Goal: Information Seeking & Learning: Find specific fact

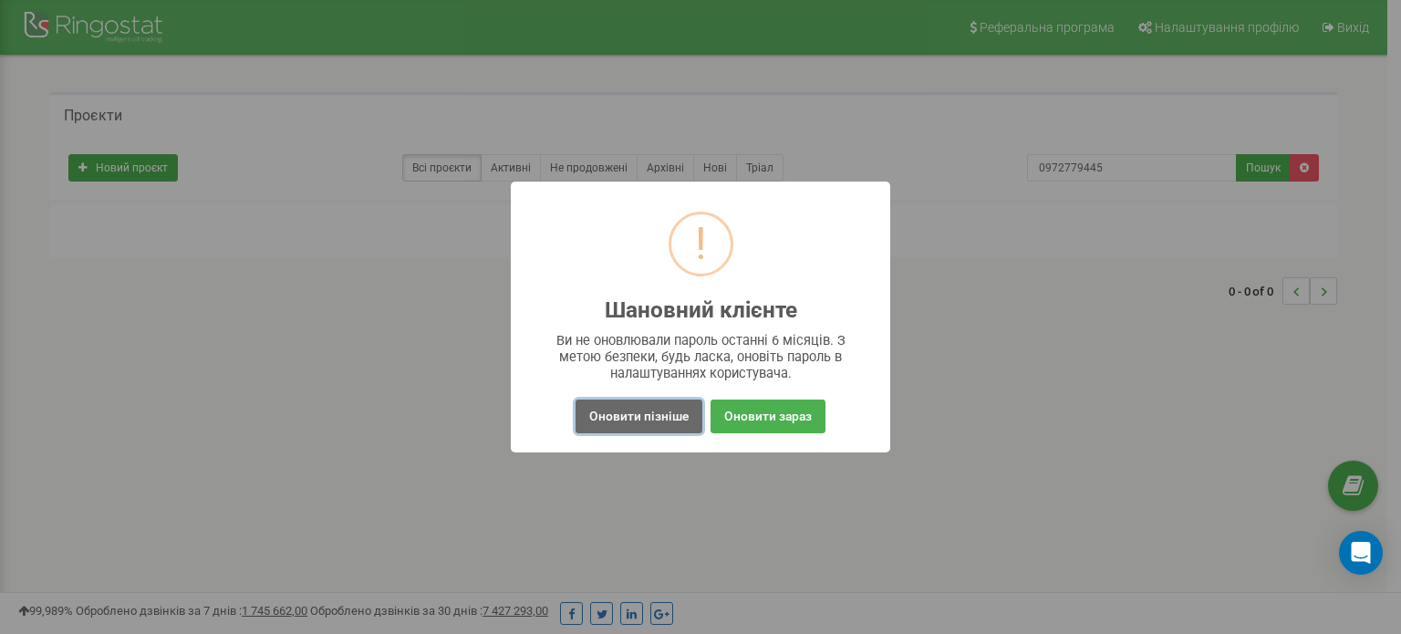
click at [648, 422] on button "Оновити пізніше" at bounding box center [638, 416] width 127 height 34
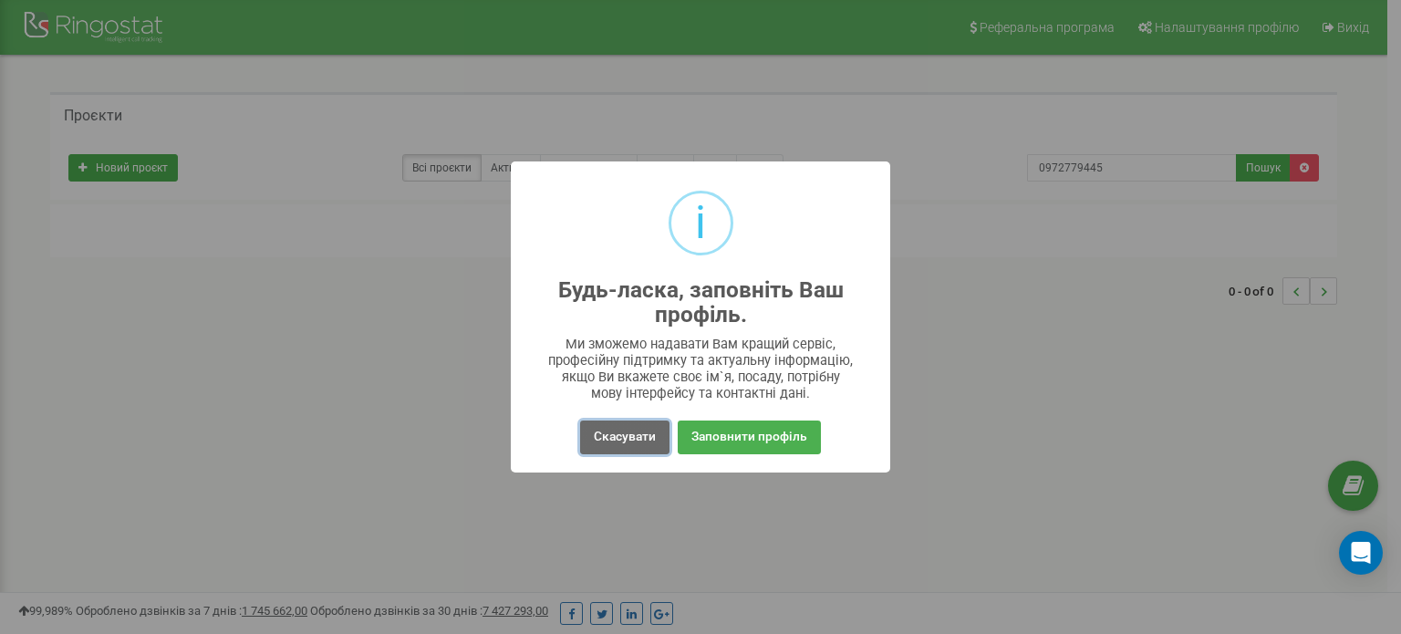
click at [638, 426] on button "Скасувати" at bounding box center [624, 437] width 89 height 34
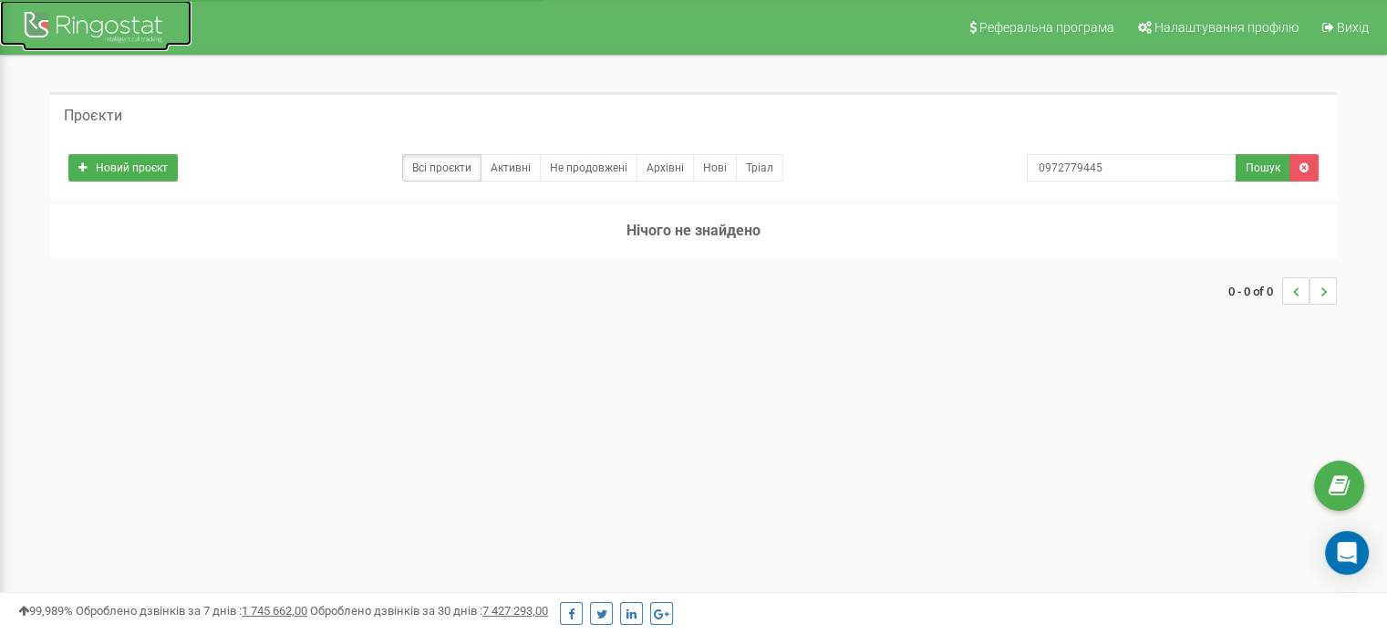
click at [135, 39] on div at bounding box center [96, 29] width 146 height 44
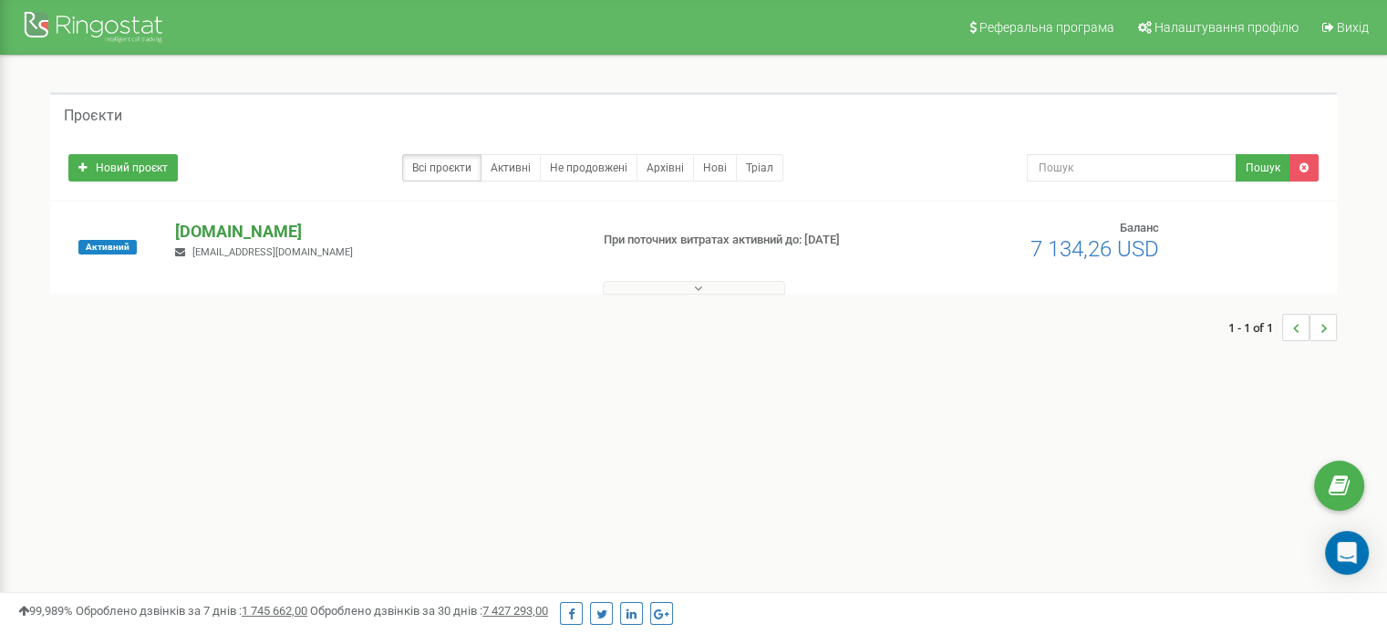
click at [237, 235] on p "[DOMAIN_NAME]" at bounding box center [374, 232] width 398 height 24
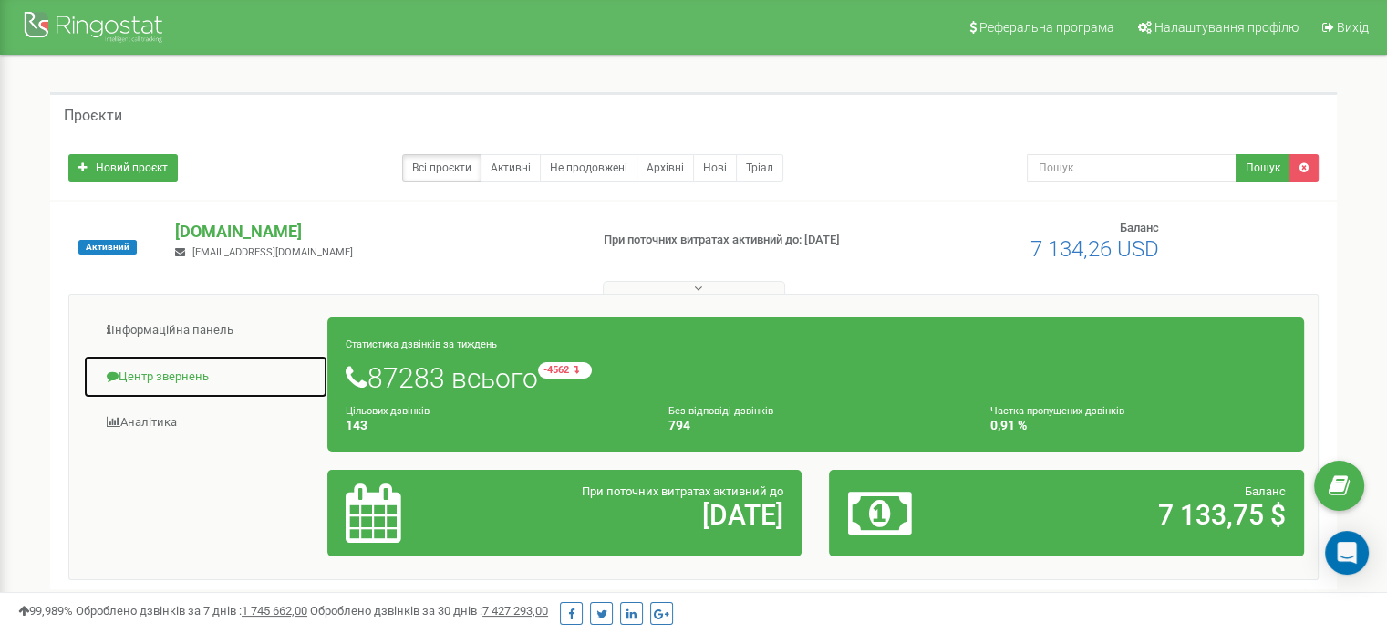
click at [186, 361] on link "Центр звернень" at bounding box center [205, 377] width 245 height 45
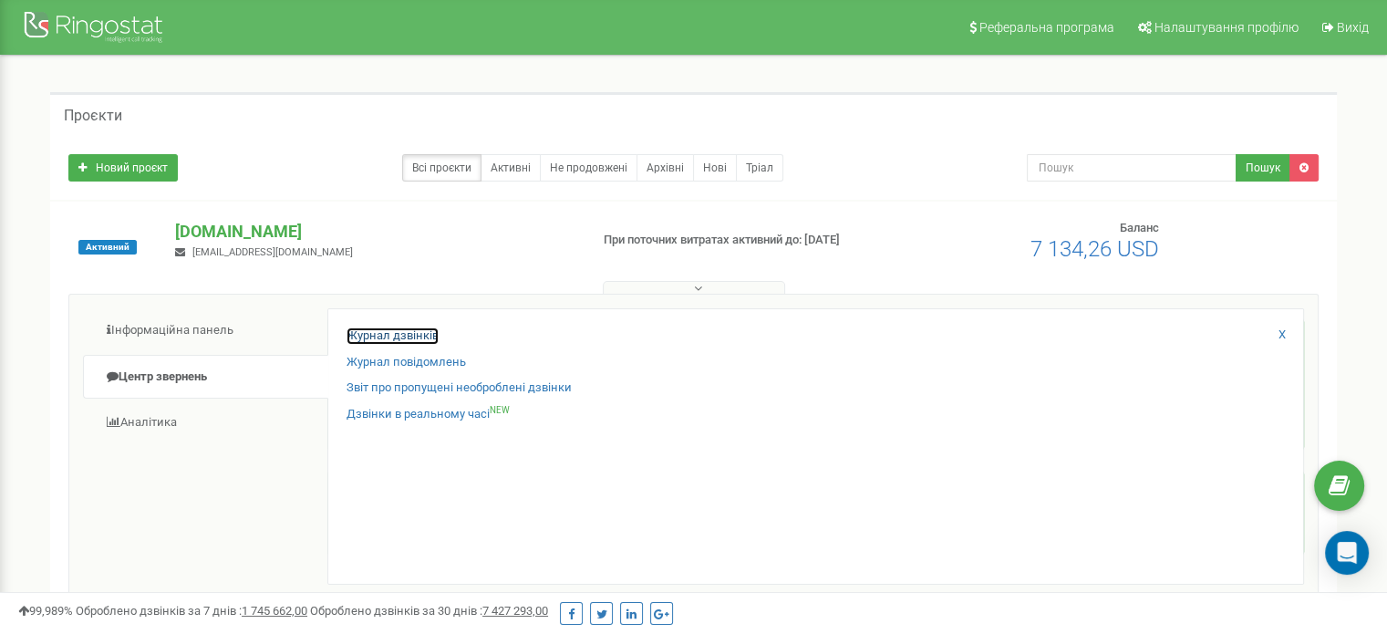
click at [404, 335] on link "Журнал дзвінків" at bounding box center [392, 335] width 92 height 17
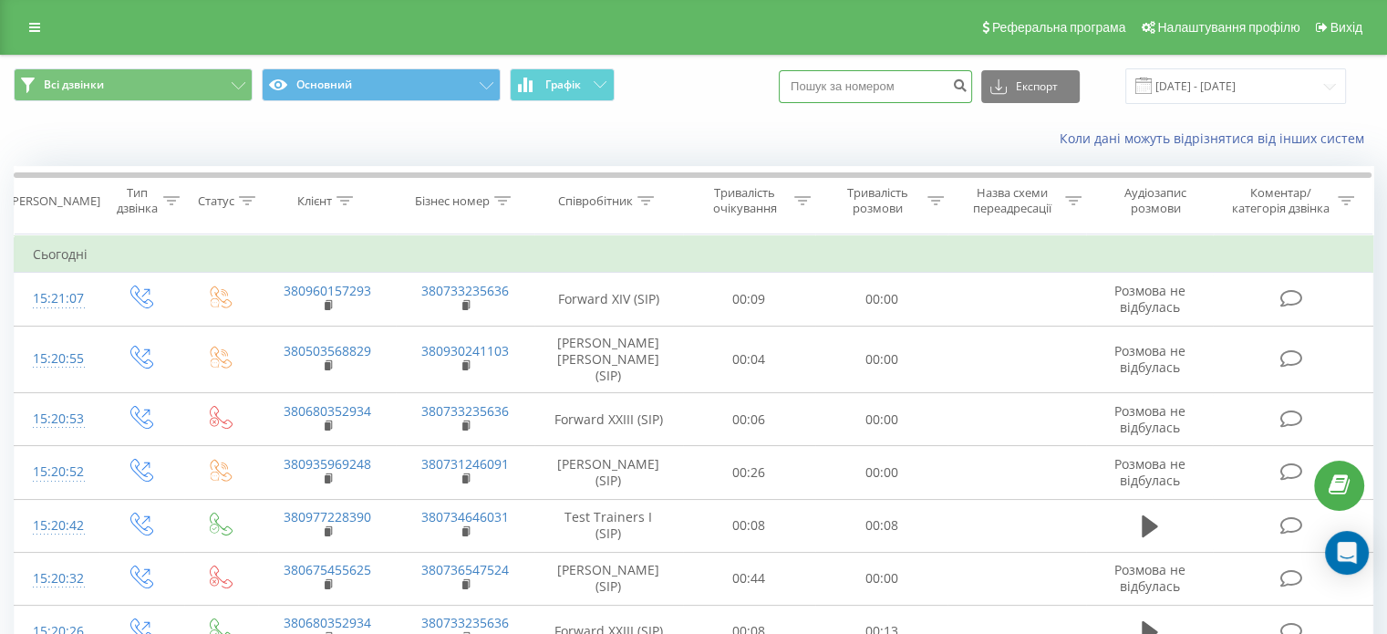
click at [915, 93] on input at bounding box center [875, 86] width 193 height 33
paste input "[PHONE_NUMBER]"
click at [839, 87] on input "[PHONE_NUMBER]" at bounding box center [875, 86] width 193 height 33
type input "0 66 340 4154"
click at [972, 94] on button "submit" at bounding box center [959, 86] width 25 height 33
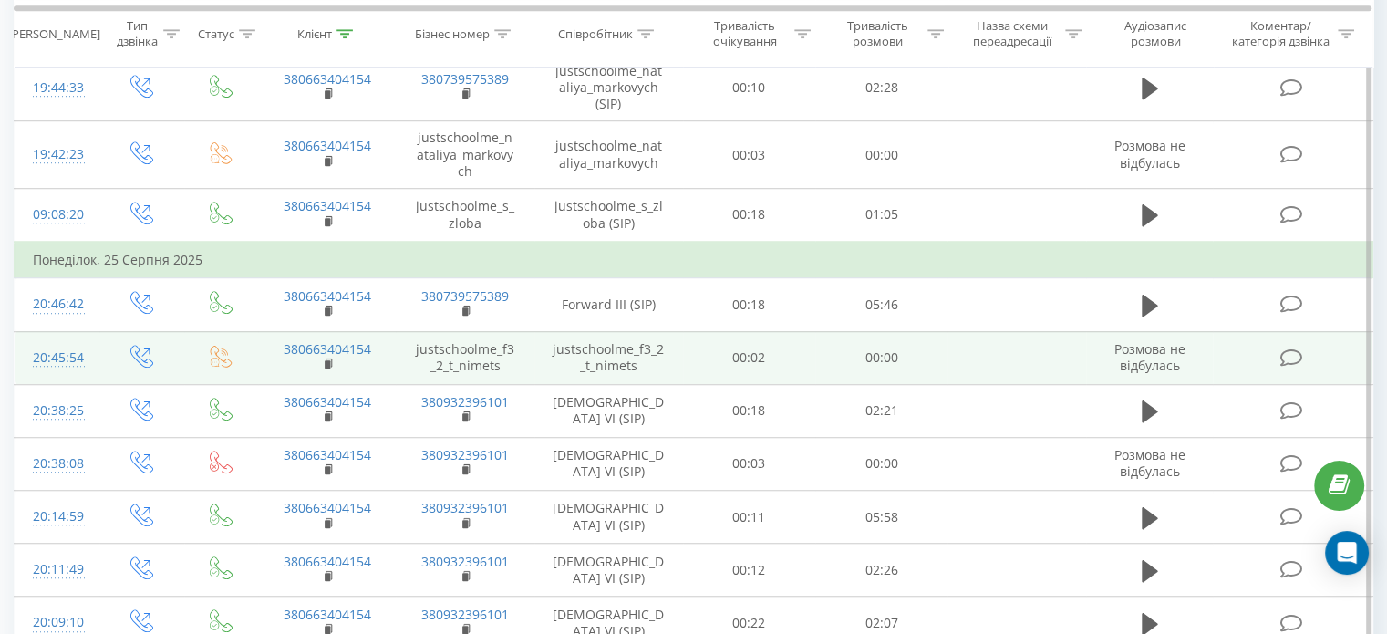
scroll to position [1425, 0]
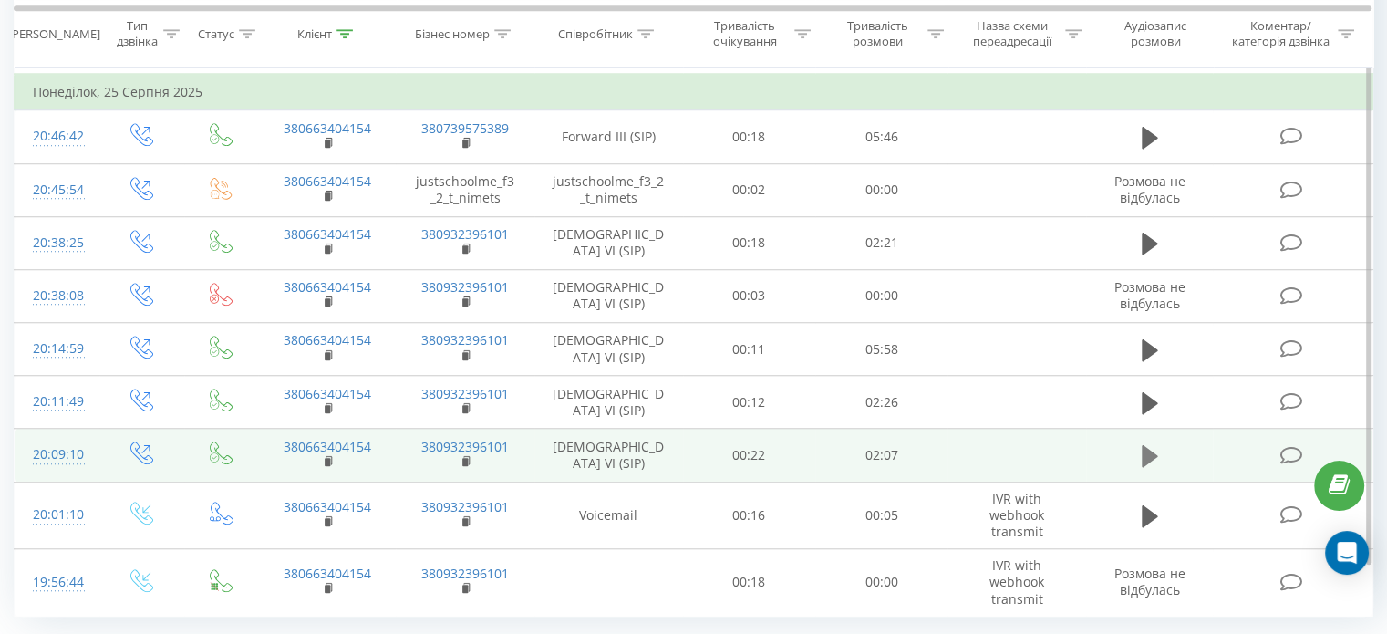
click at [1146, 445] on icon at bounding box center [1150, 456] width 16 height 22
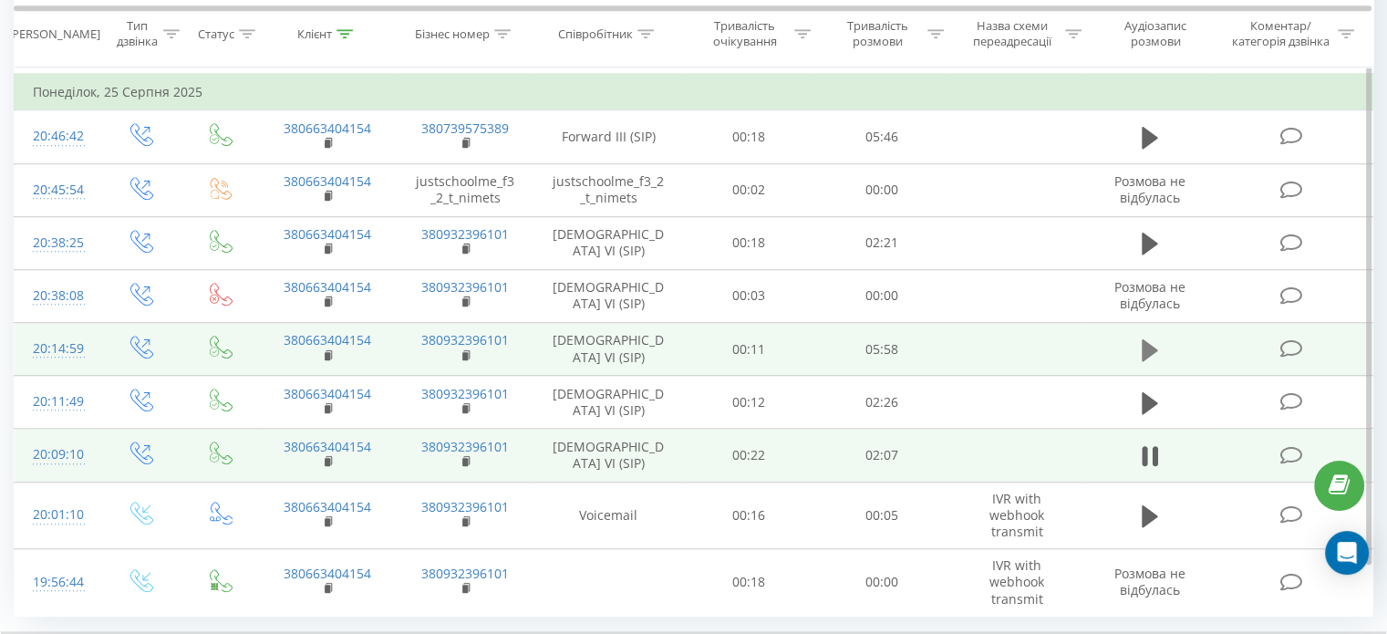
click at [1151, 338] on icon at bounding box center [1150, 349] width 16 height 22
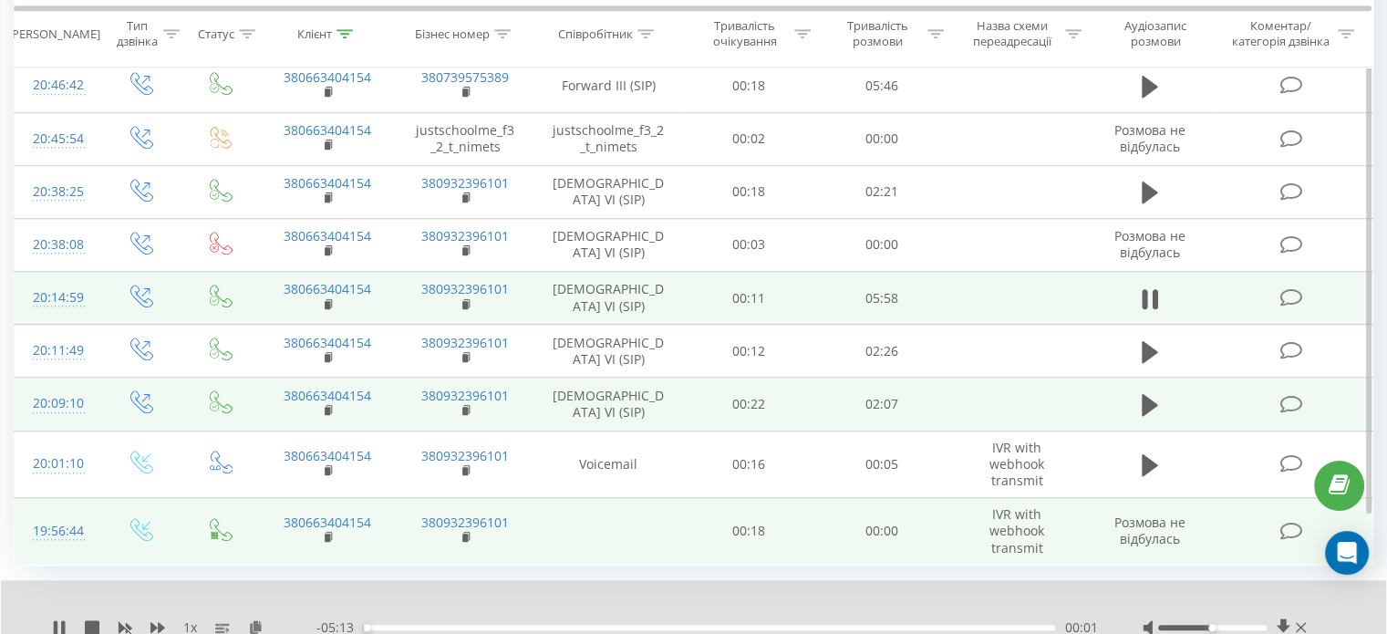
scroll to position [1495, 0]
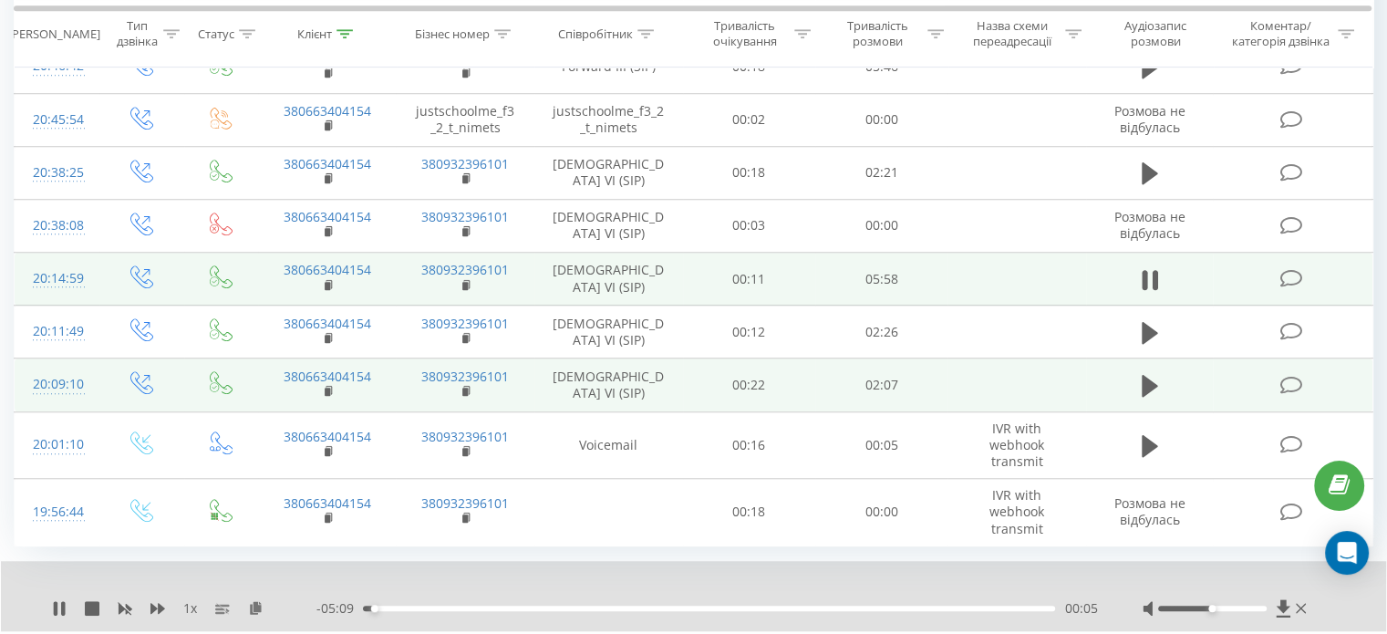
click at [389, 605] on div "00:05" at bounding box center [709, 607] width 692 height 5
click at [429, 605] on div "00:12" at bounding box center [709, 607] width 692 height 5
click at [444, 605] on div "00:30" at bounding box center [709, 607] width 692 height 5
click at [460, 605] on div "00:37" at bounding box center [709, 607] width 692 height 5
click at [489, 605] on div "00:46" at bounding box center [709, 607] width 692 height 5
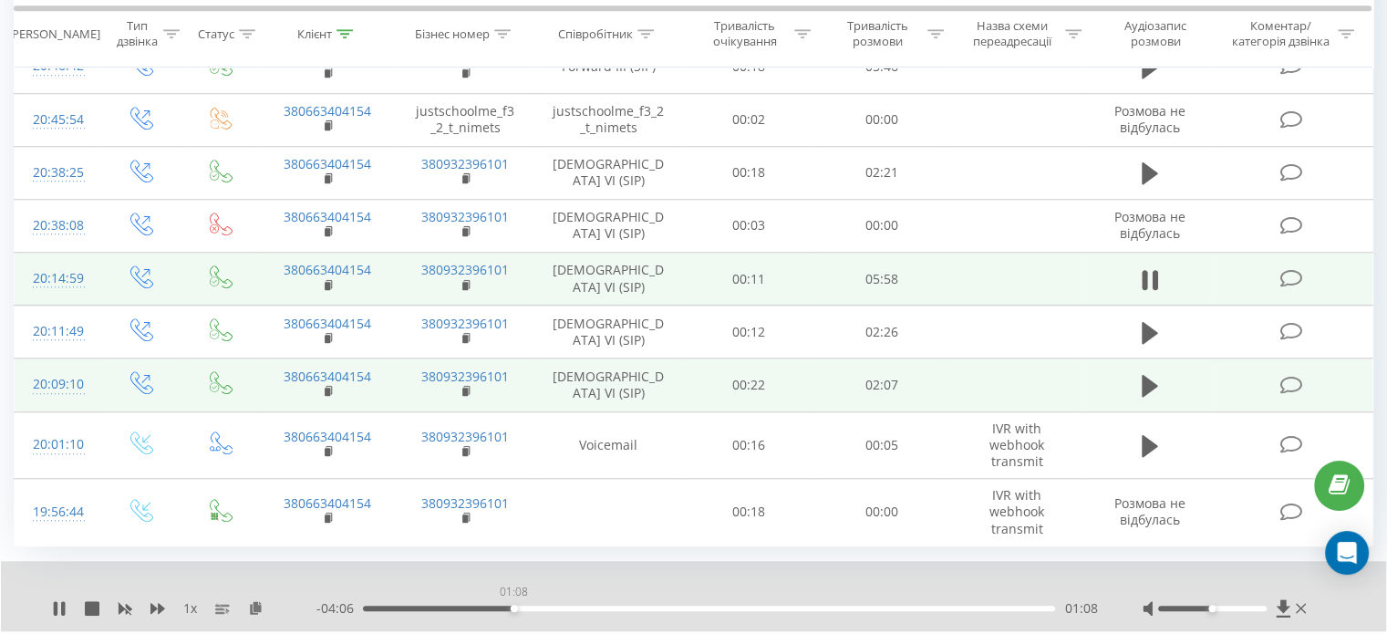
click at [513, 605] on div "01:08" at bounding box center [709, 607] width 692 height 5
click at [541, 599] on div "- 04:06 01:08 01:08" at bounding box center [706, 608] width 781 height 18
click at [546, 605] on div "01:23" at bounding box center [709, 607] width 692 height 5
click at [570, 605] on div "01:24" at bounding box center [709, 607] width 692 height 5
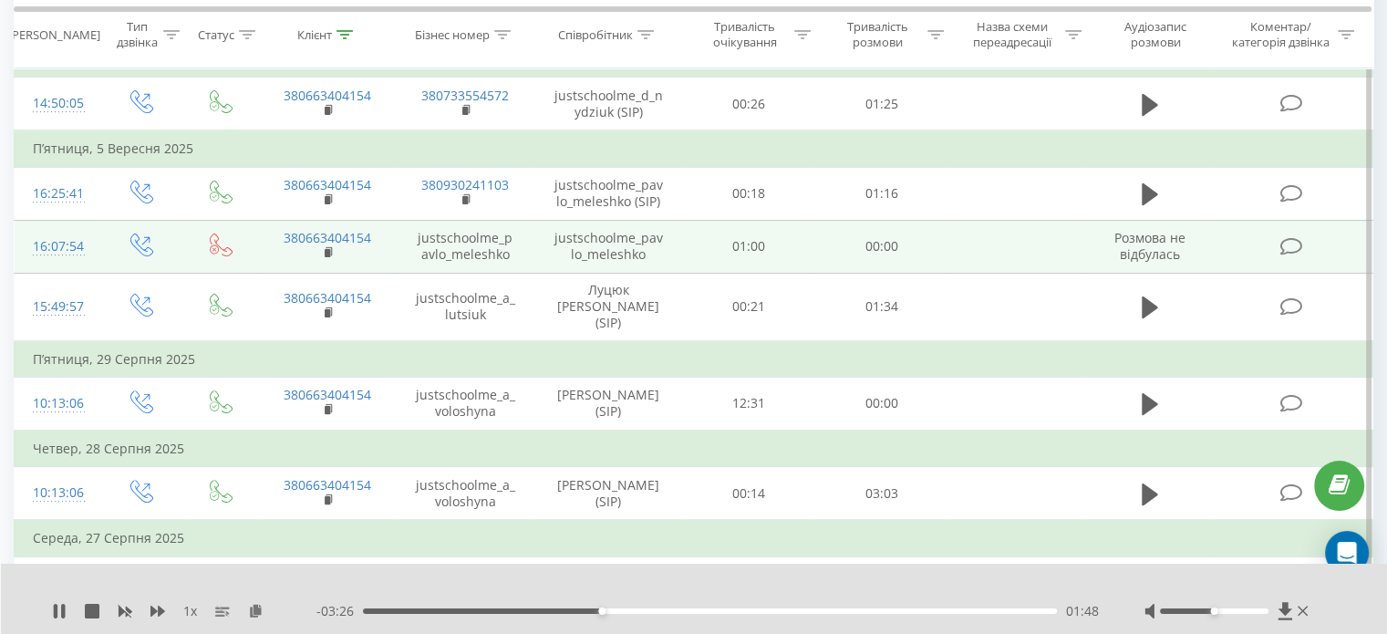
scroll to position [675, 0]
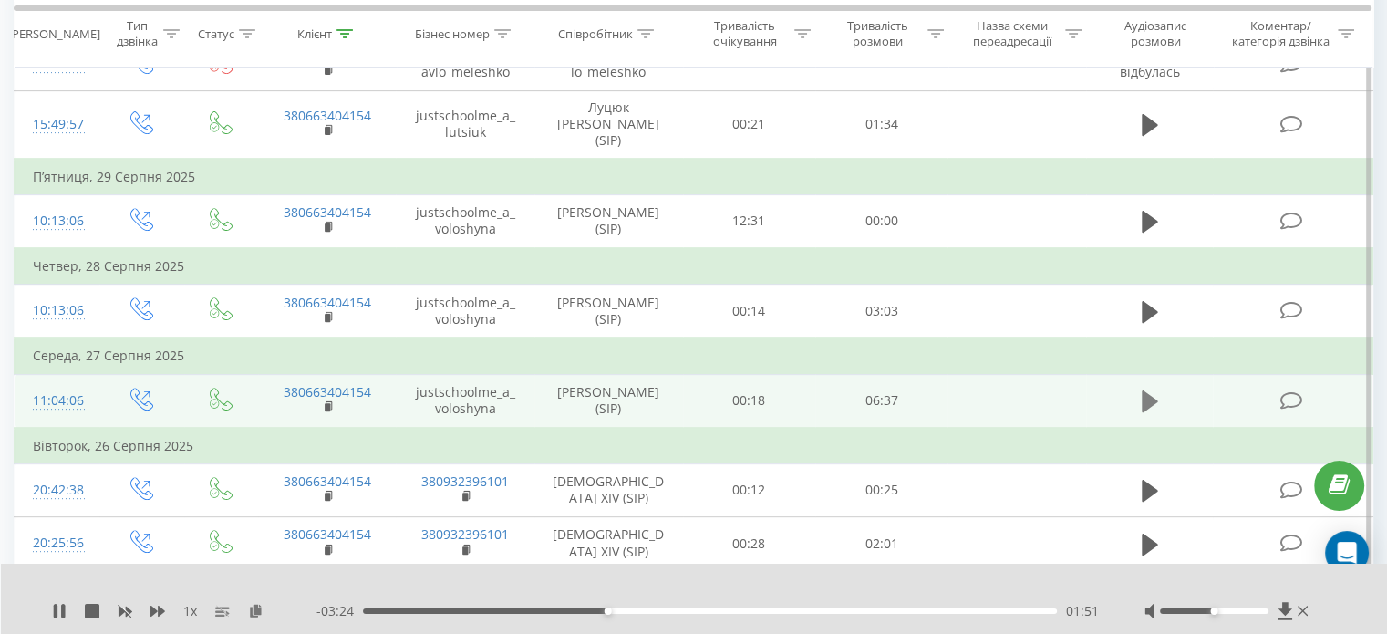
click at [1153, 388] on icon at bounding box center [1150, 401] width 16 height 26
click at [387, 608] on div "00:10" at bounding box center [710, 610] width 694 height 5
click at [408, 605] on div "- 06:38 00:16 00:16" at bounding box center [707, 611] width 782 height 18
click at [405, 611] on div "00:16" at bounding box center [710, 610] width 694 height 5
click at [1220, 612] on div at bounding box center [1214, 610] width 109 height 5
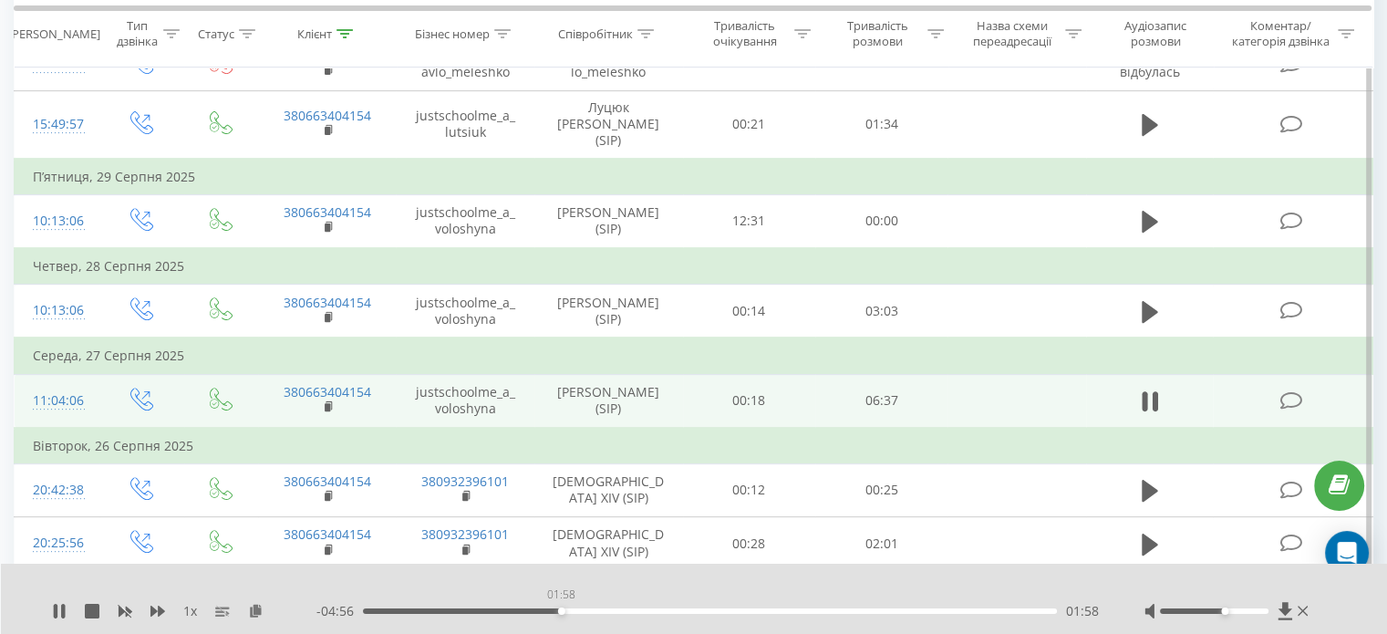
click at [561, 612] on div "01:58" at bounding box center [710, 610] width 694 height 5
click at [576, 612] on div "01:59" at bounding box center [710, 610] width 694 height 5
click at [591, 613] on div "02:09" at bounding box center [710, 610] width 694 height 5
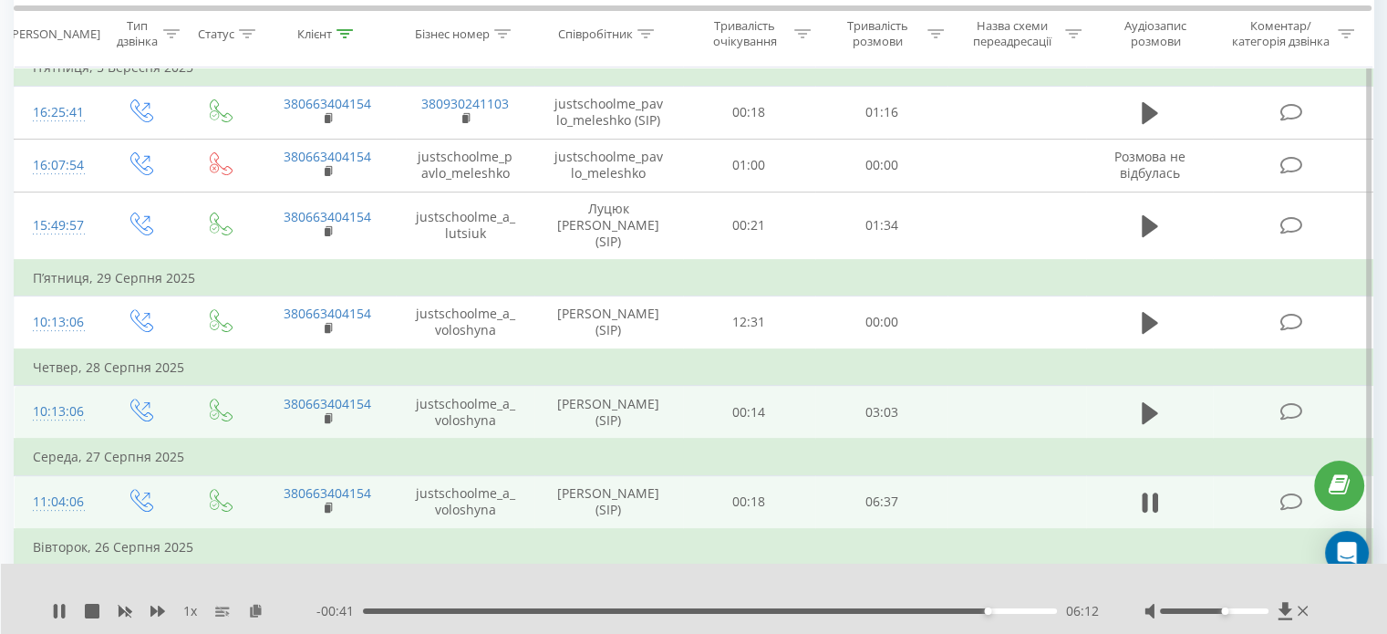
scroll to position [547, 0]
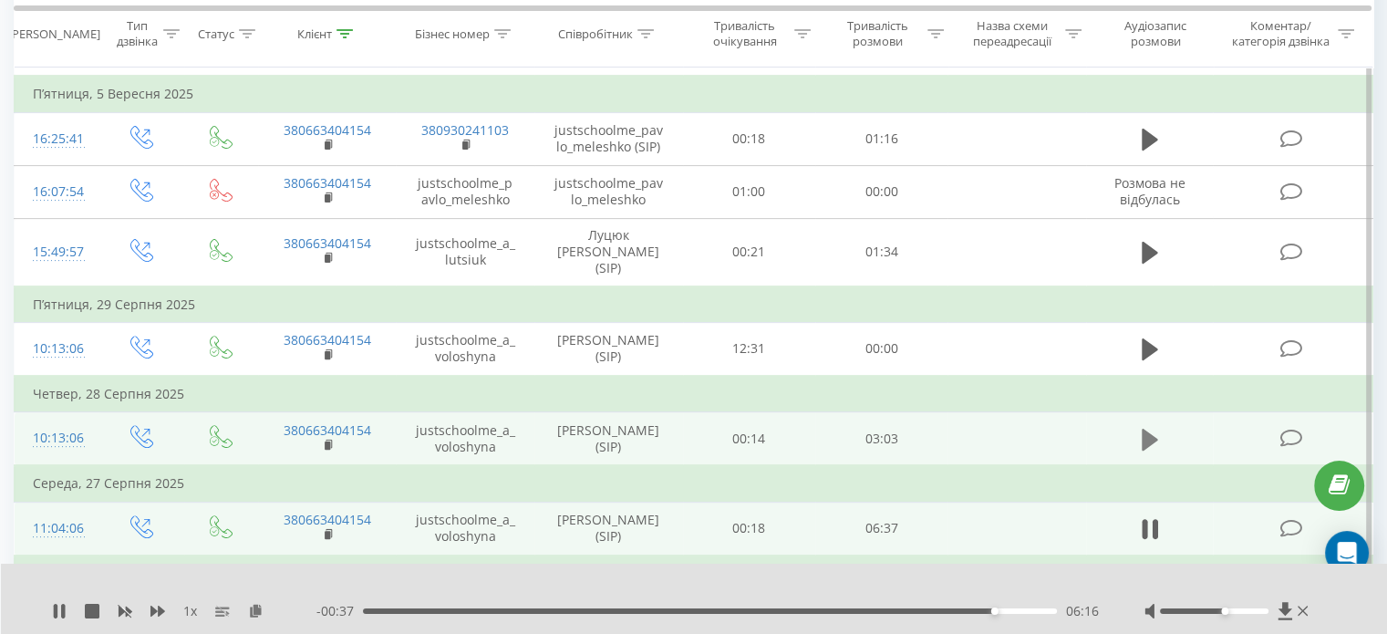
click at [1153, 428] on icon at bounding box center [1150, 439] width 16 height 22
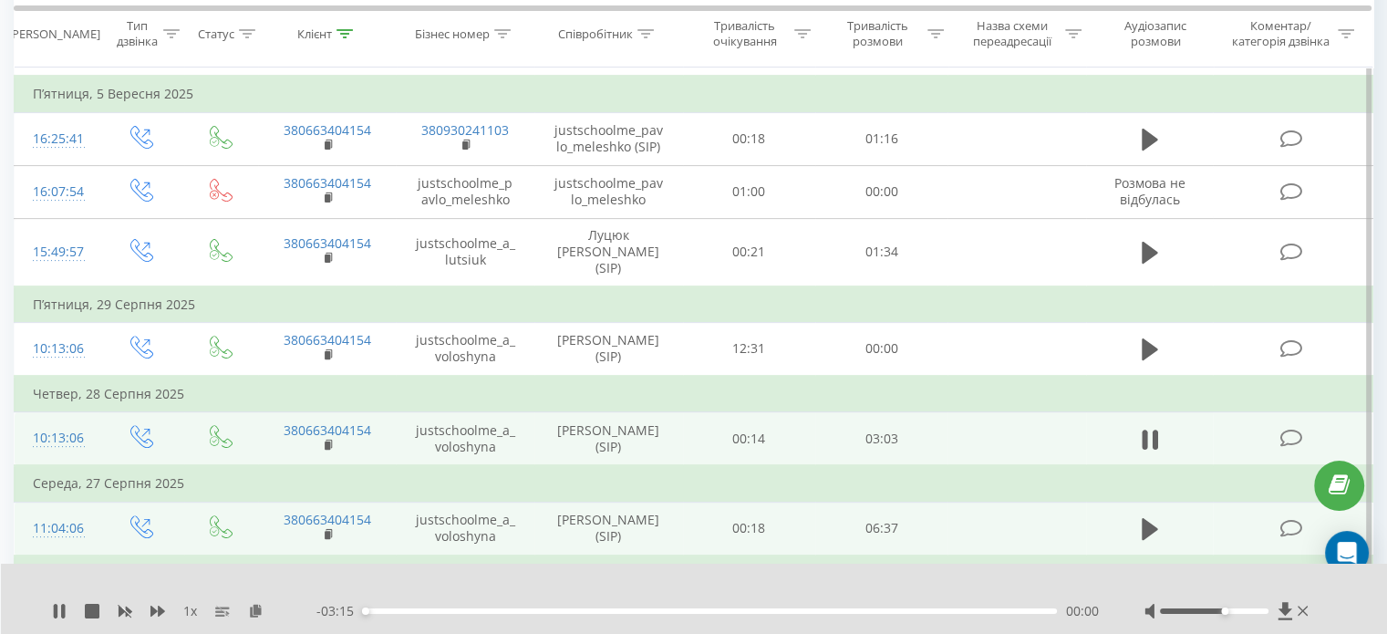
click at [376, 612] on div "00:00" at bounding box center [710, 610] width 694 height 5
click at [400, 612] on div "00:04" at bounding box center [710, 610] width 694 height 5
click at [417, 612] on div "00:10" at bounding box center [710, 610] width 694 height 5
click at [446, 609] on div "00:23" at bounding box center [710, 610] width 694 height 5
click at [492, 610] on div "00:29" at bounding box center [710, 610] width 694 height 5
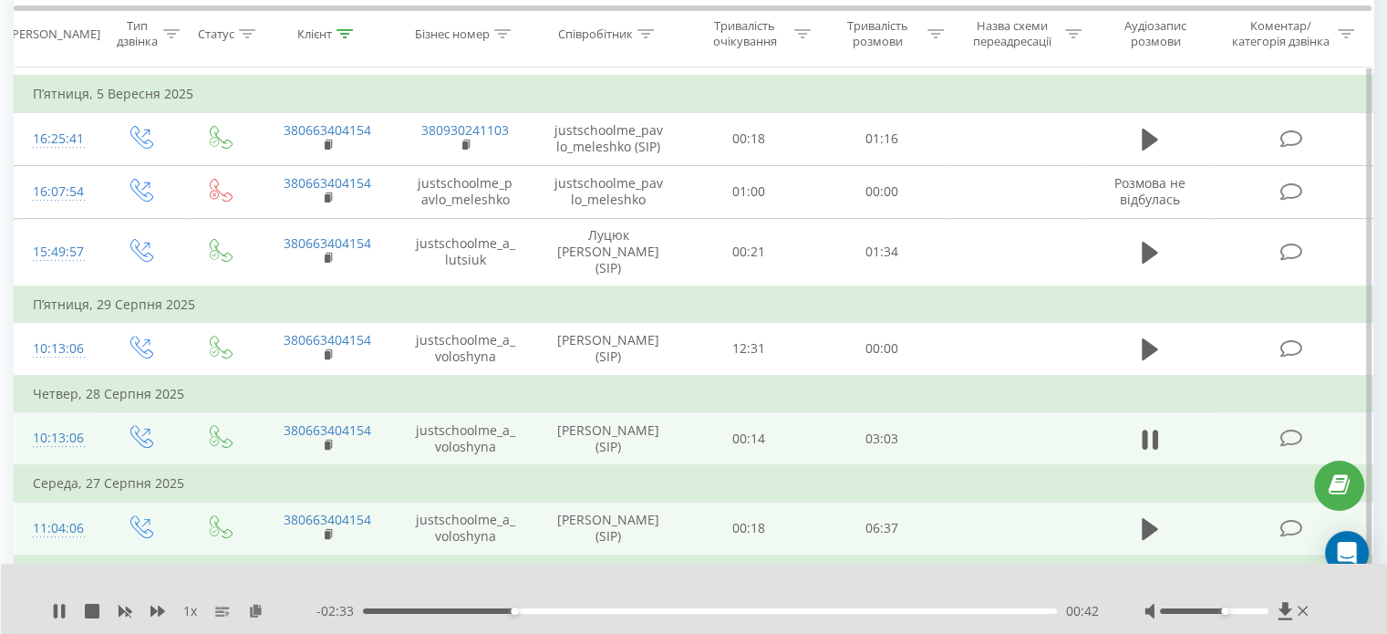
click at [536, 609] on div "00:42" at bounding box center [710, 610] width 694 height 5
click at [558, 609] on div "00:55" at bounding box center [710, 610] width 694 height 5
click at [584, 609] on div "00:55" at bounding box center [710, 610] width 694 height 5
click at [605, 609] on div "01:08" at bounding box center [710, 610] width 694 height 5
click at [630, 609] on div "01:15" at bounding box center [710, 610] width 694 height 5
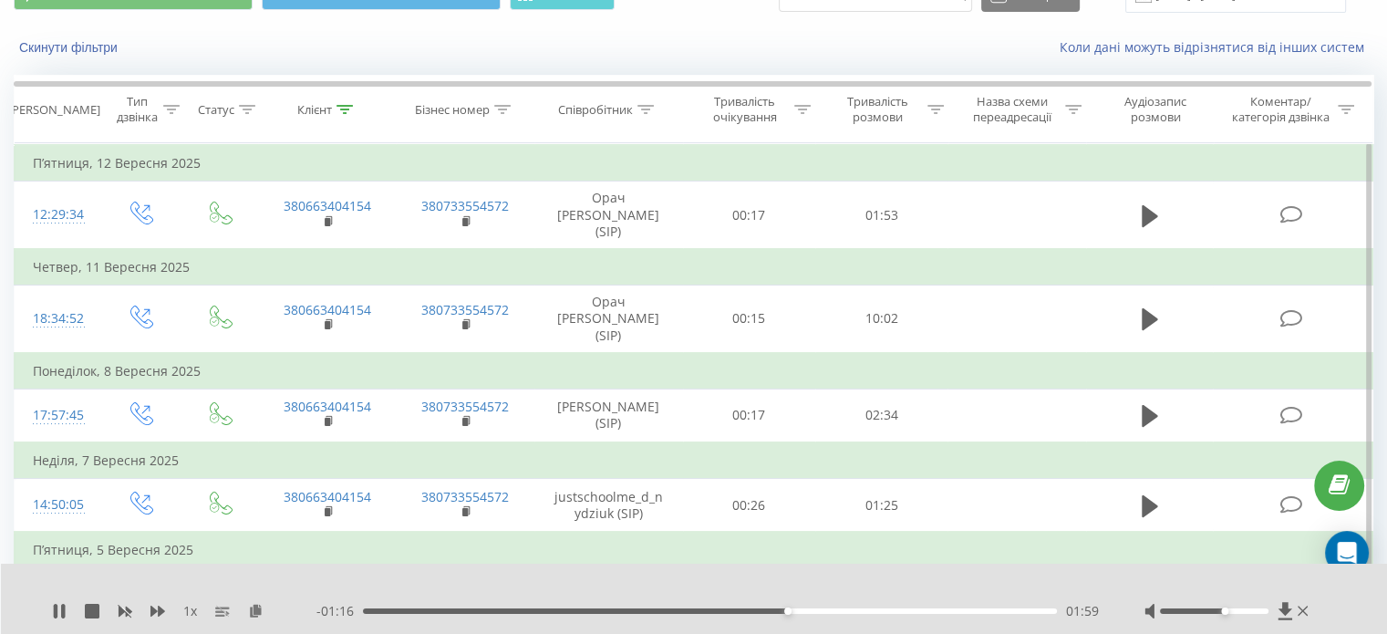
scroll to position [91, 0]
click at [839, 610] on div "02:14" at bounding box center [710, 610] width 694 height 5
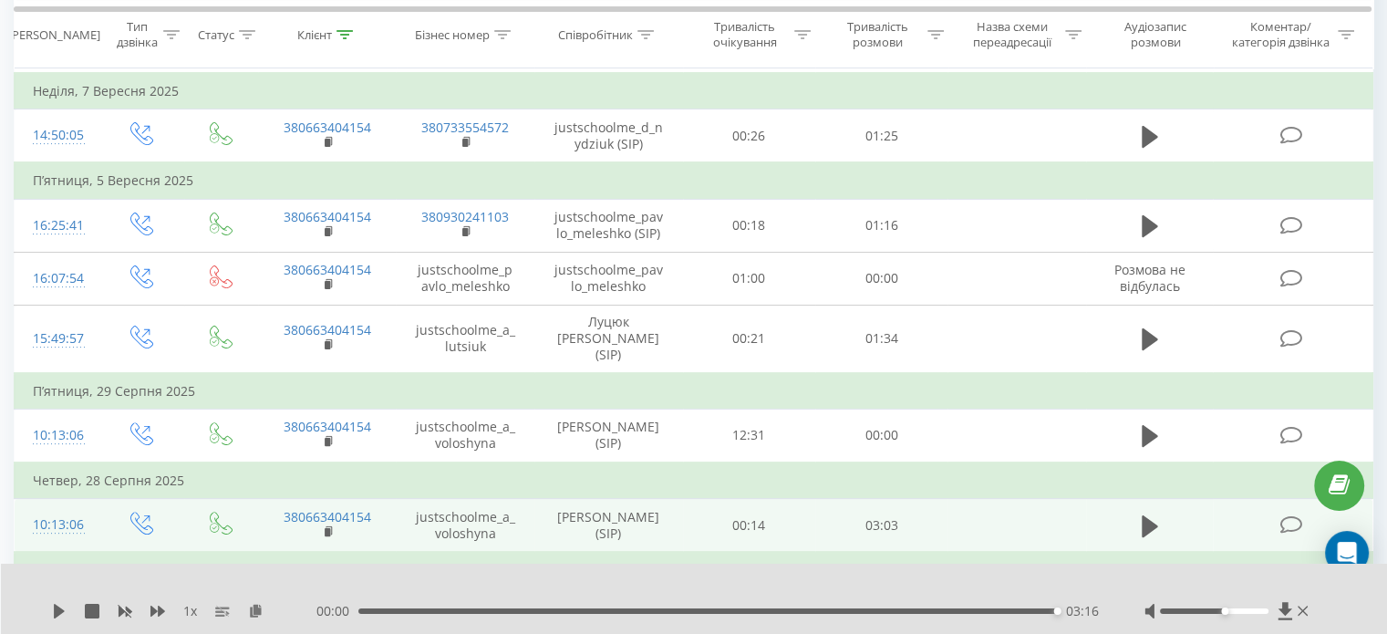
scroll to position [456, 0]
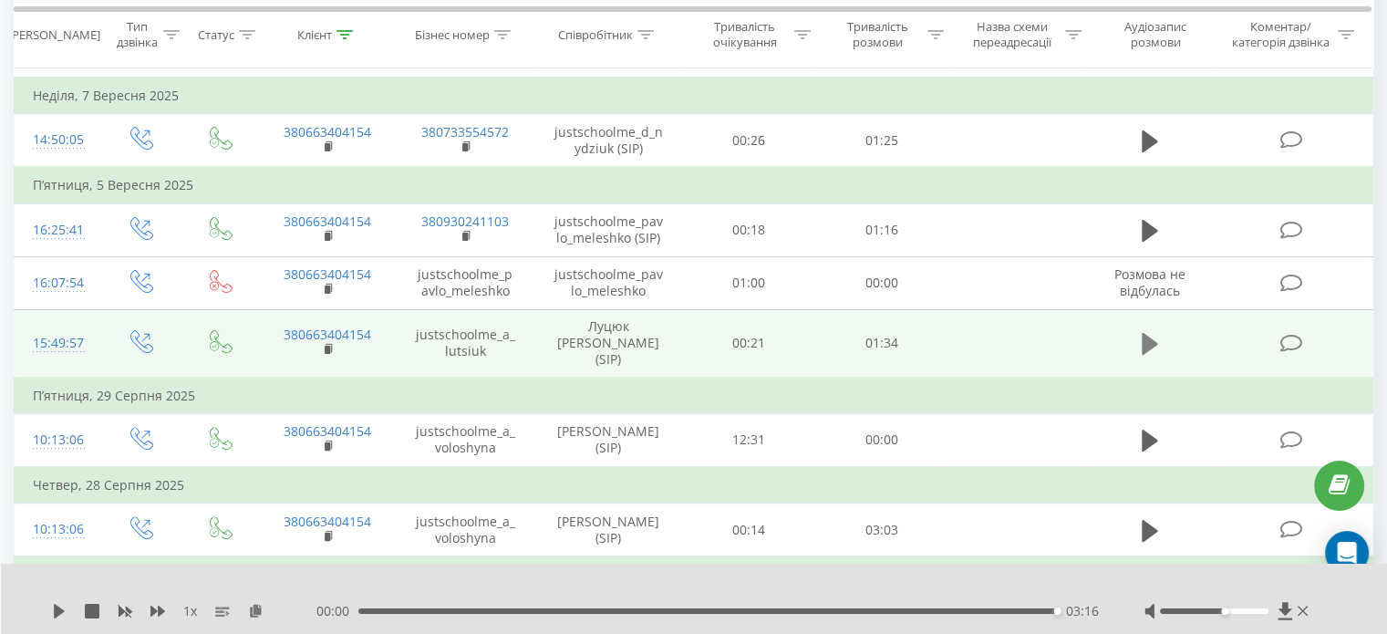
click at [1146, 333] on icon at bounding box center [1150, 344] width 16 height 22
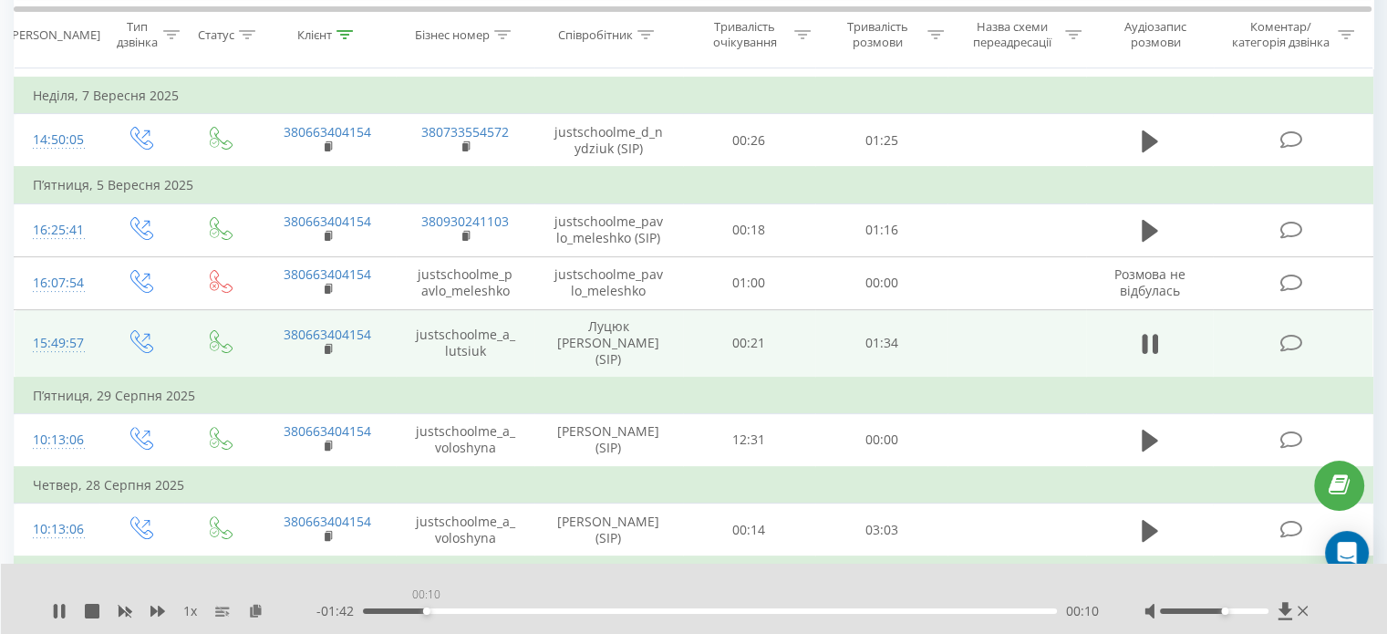
click at [426, 612] on div "00:10" at bounding box center [710, 610] width 694 height 5
click at [467, 611] on div "00:10" at bounding box center [710, 610] width 694 height 5
click at [501, 611] on div "00:17" at bounding box center [710, 610] width 694 height 5
click at [536, 612] on div "00:23" at bounding box center [710, 610] width 694 height 5
click at [583, 611] on div "00:29" at bounding box center [710, 610] width 694 height 5
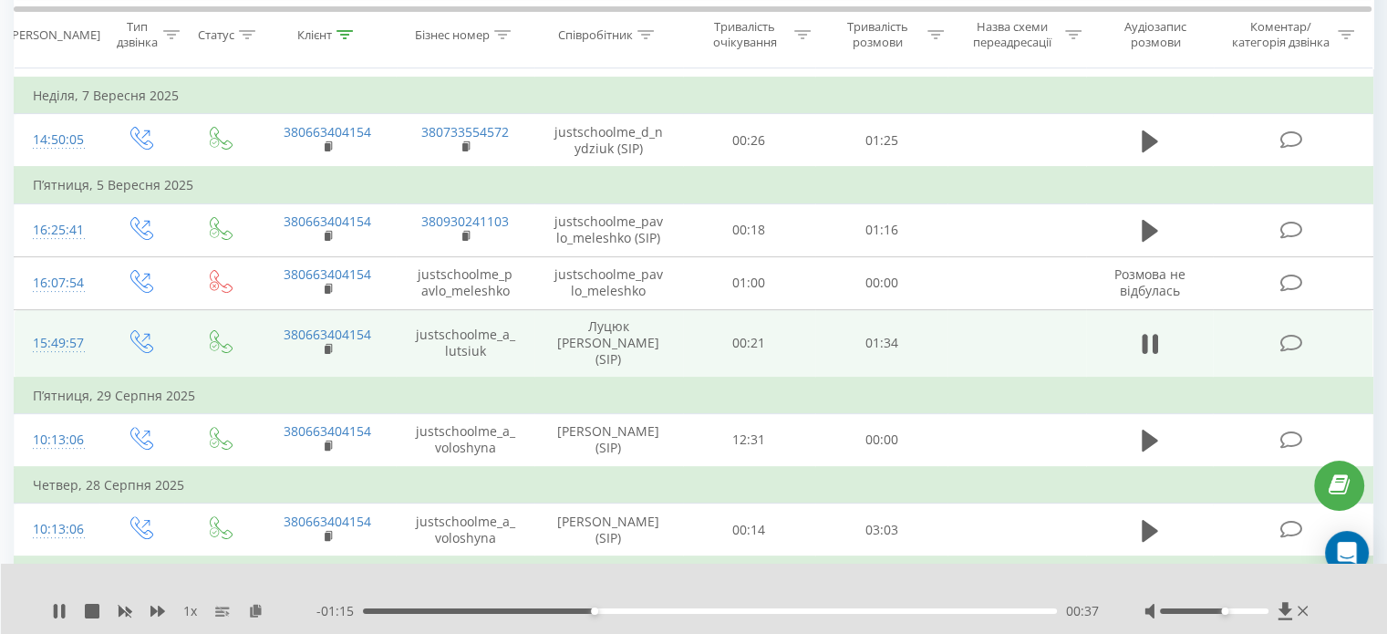
click at [622, 610] on div "00:37" at bounding box center [710, 610] width 694 height 5
click at [665, 612] on div "00:42" at bounding box center [710, 610] width 694 height 5
click at [739, 609] on div "00:50" at bounding box center [710, 610] width 694 height 5
click at [852, 610] on div "01:14" at bounding box center [710, 610] width 694 height 5
click at [905, 612] on div "01:28" at bounding box center [710, 610] width 694 height 5
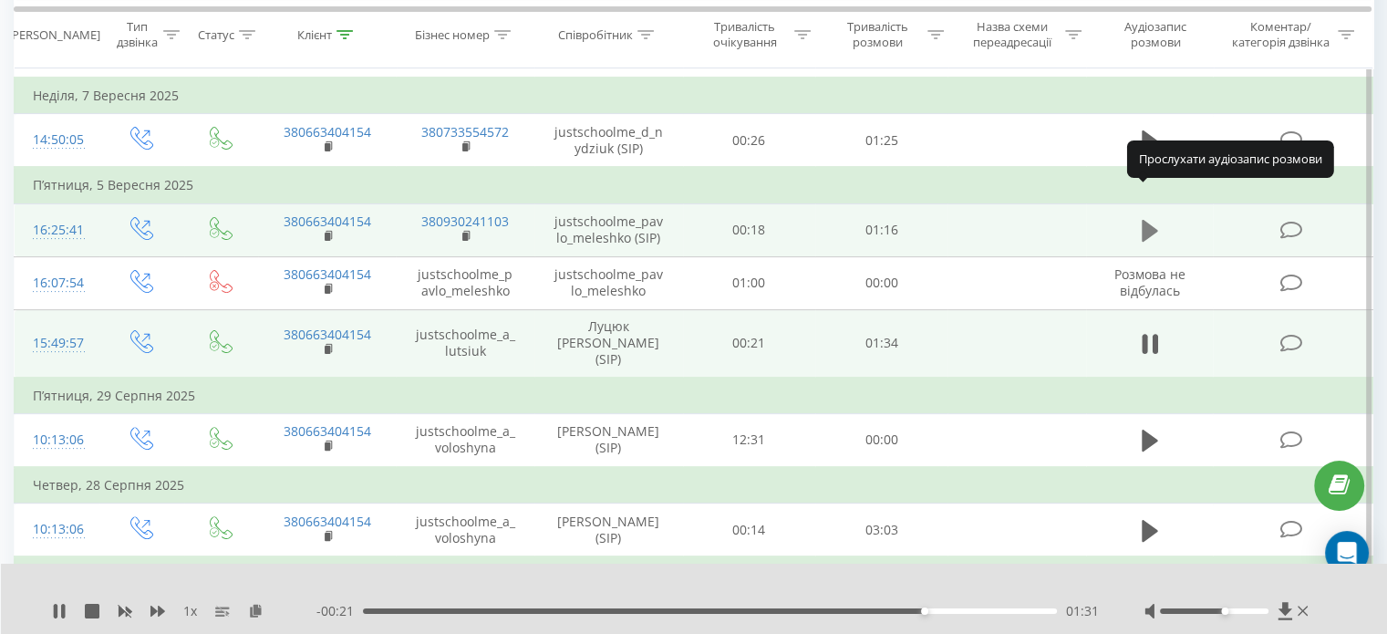
click at [1151, 220] on icon at bounding box center [1150, 231] width 16 height 22
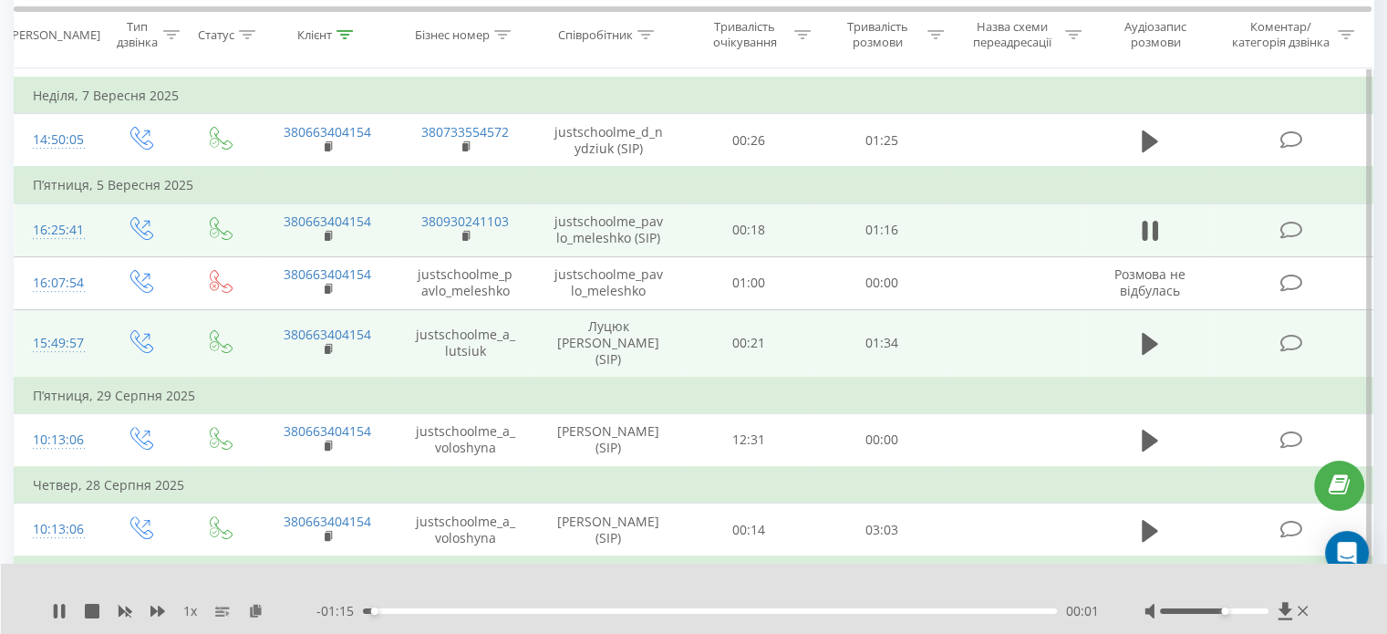
click at [398, 611] on div "00:01" at bounding box center [710, 610] width 694 height 5
click at [565, 612] on div "00:22" at bounding box center [710, 610] width 694 height 5
click at [671, 612] on div "00:34" at bounding box center [710, 610] width 694 height 5
click at [741, 612] on div "00:39" at bounding box center [710, 610] width 694 height 5
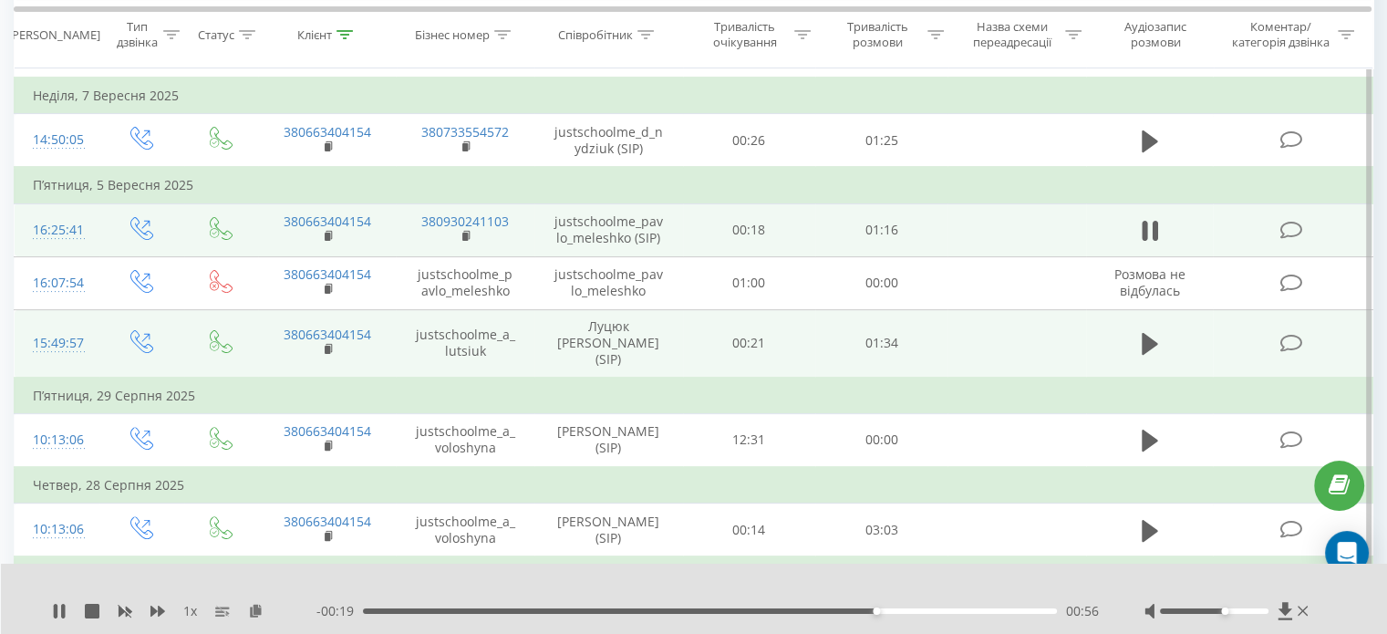
click at [899, 608] on div "00:56" at bounding box center [710, 610] width 694 height 5
click at [956, 612] on div "01:05" at bounding box center [710, 610] width 694 height 5
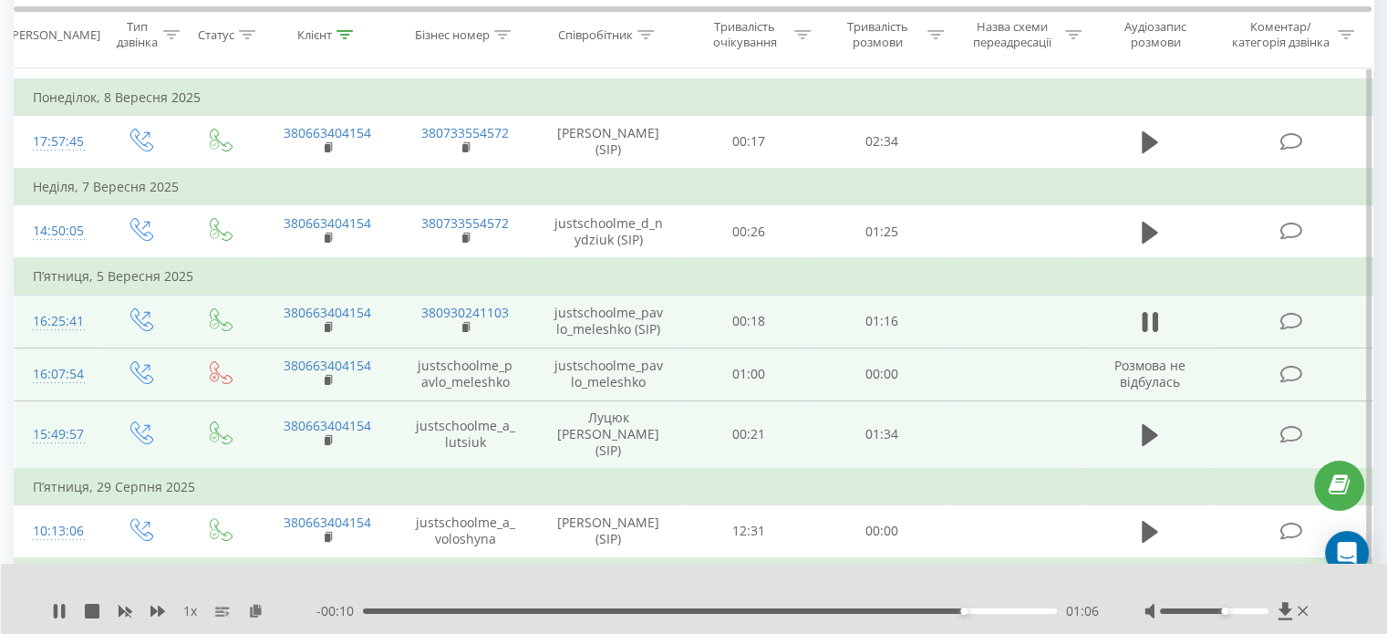
scroll to position [365, 0]
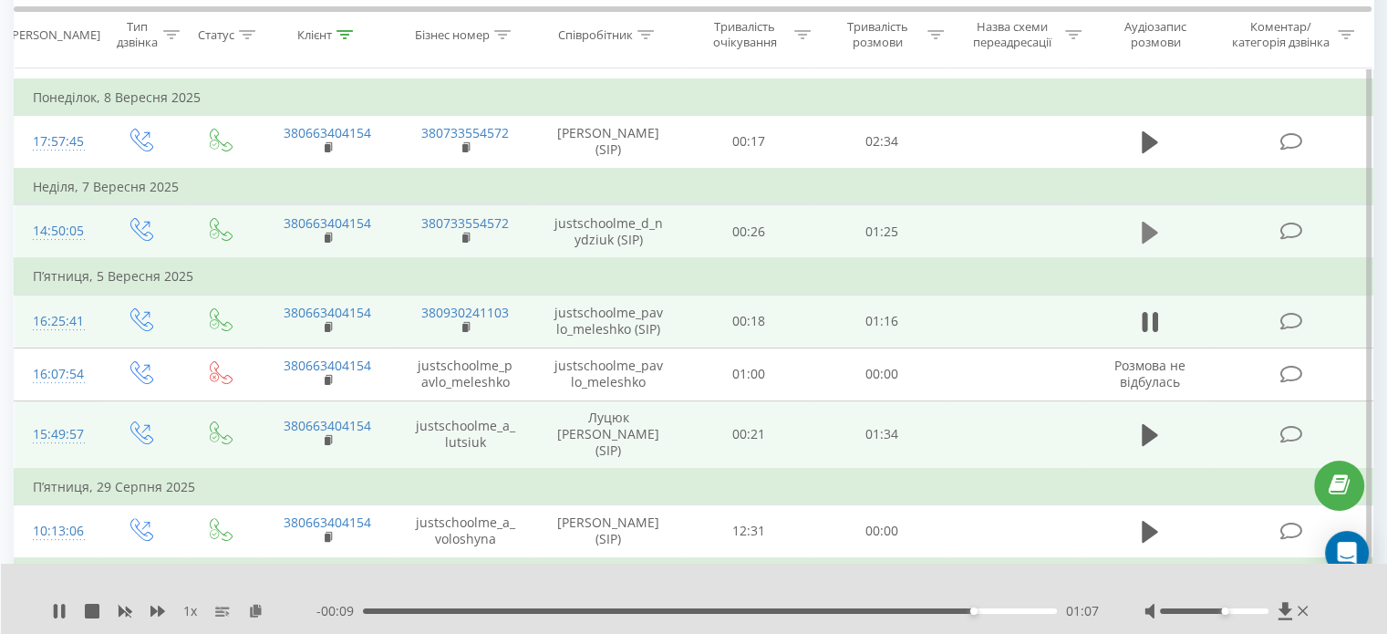
click at [1156, 220] on icon at bounding box center [1150, 233] width 16 height 26
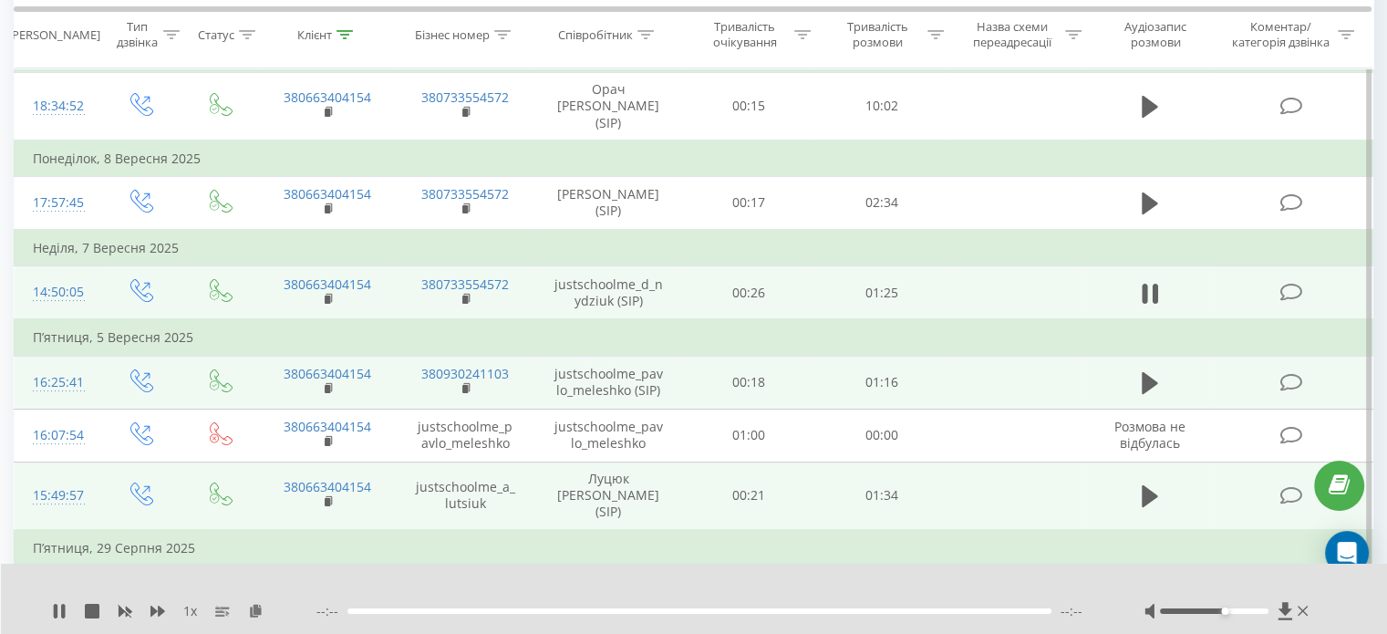
scroll to position [274, 0]
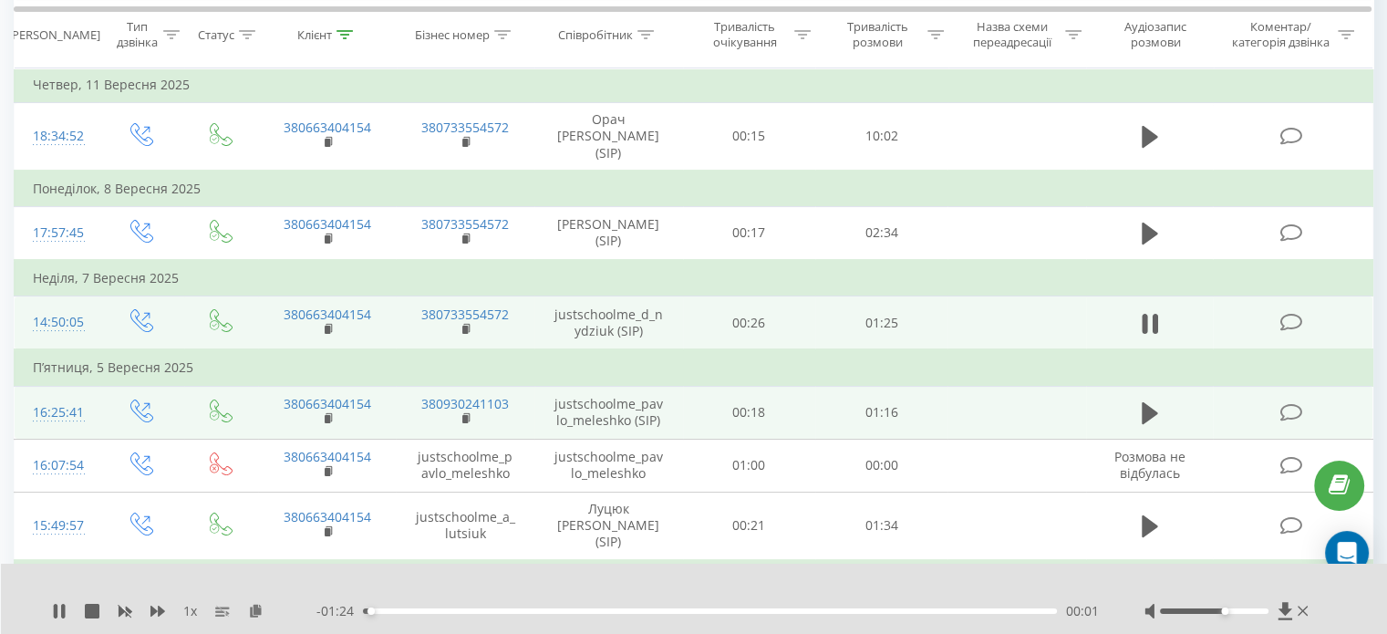
click at [420, 609] on div "00:01" at bounding box center [710, 610] width 694 height 5
click at [534, 605] on div "- 01:10 00:15 00:15" at bounding box center [707, 611] width 782 height 18
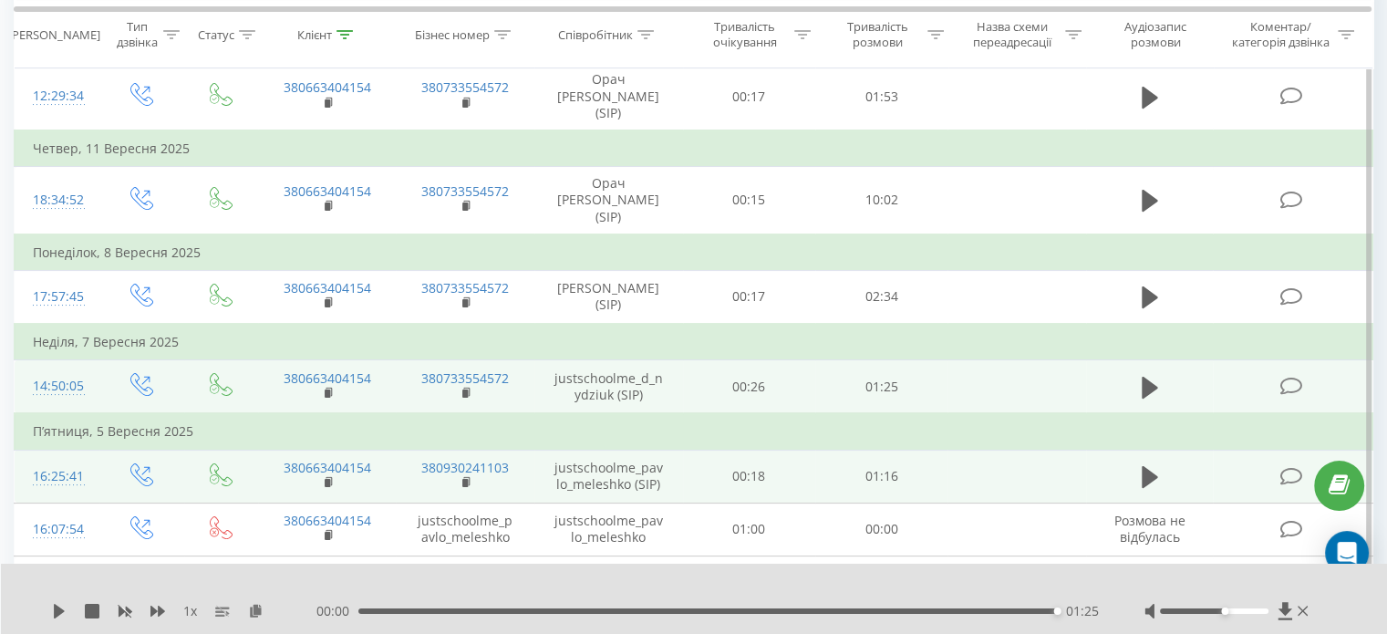
scroll to position [182, 0]
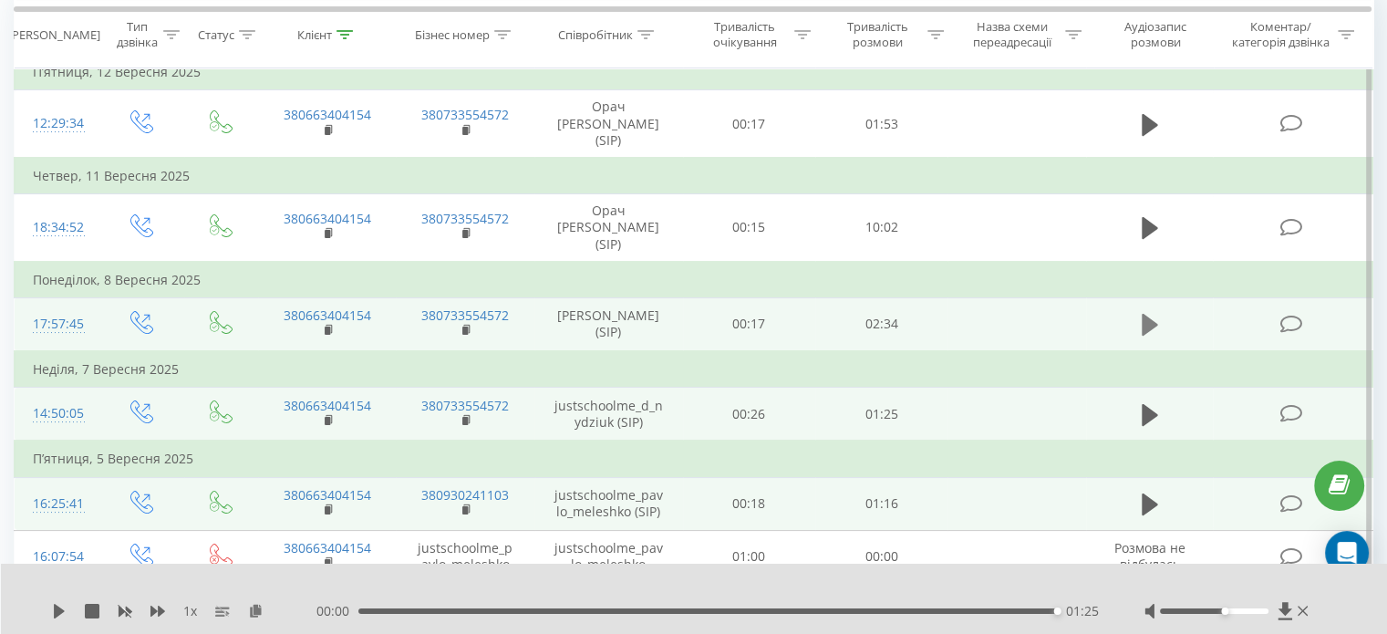
click at [1142, 312] on icon at bounding box center [1150, 325] width 16 height 26
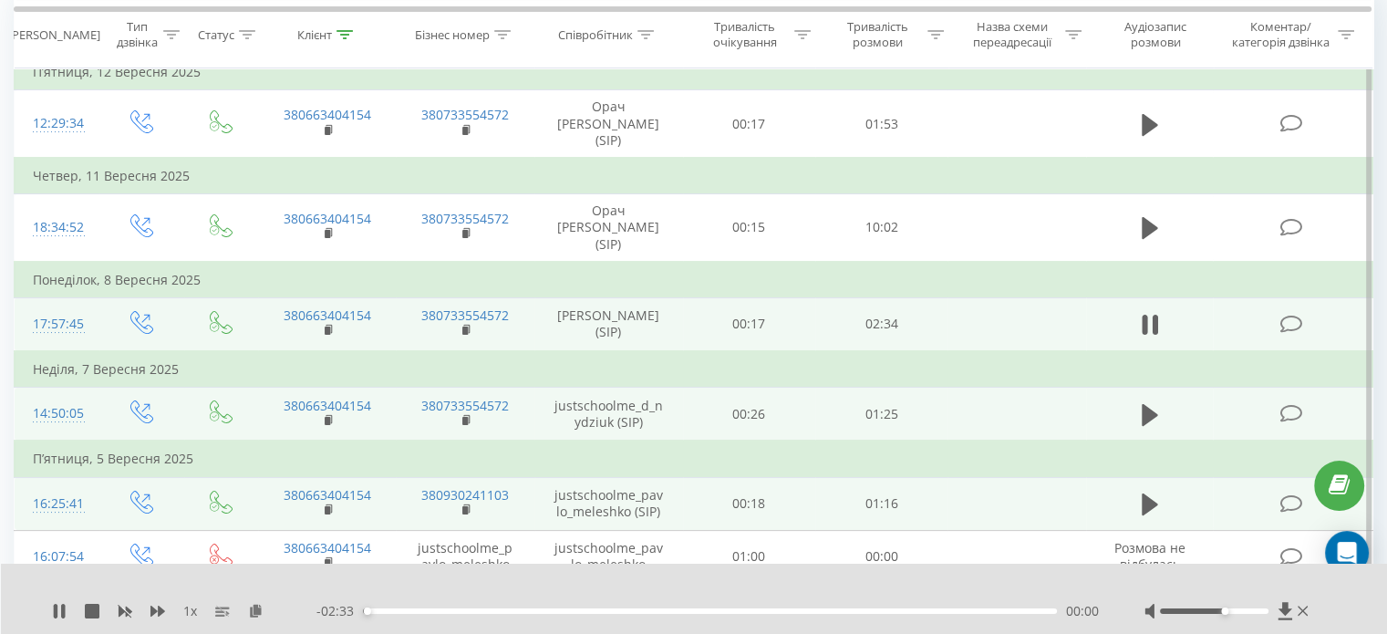
click at [383, 610] on div "00:00" at bounding box center [710, 610] width 694 height 5
click at [399, 612] on div "00:04" at bounding box center [710, 610] width 694 height 5
click at [422, 612] on div "00:13" at bounding box center [710, 610] width 694 height 5
click at [440, 610] on div "00:14" at bounding box center [710, 610] width 694 height 5
click at [491, 611] on div "00:19" at bounding box center [710, 610] width 694 height 5
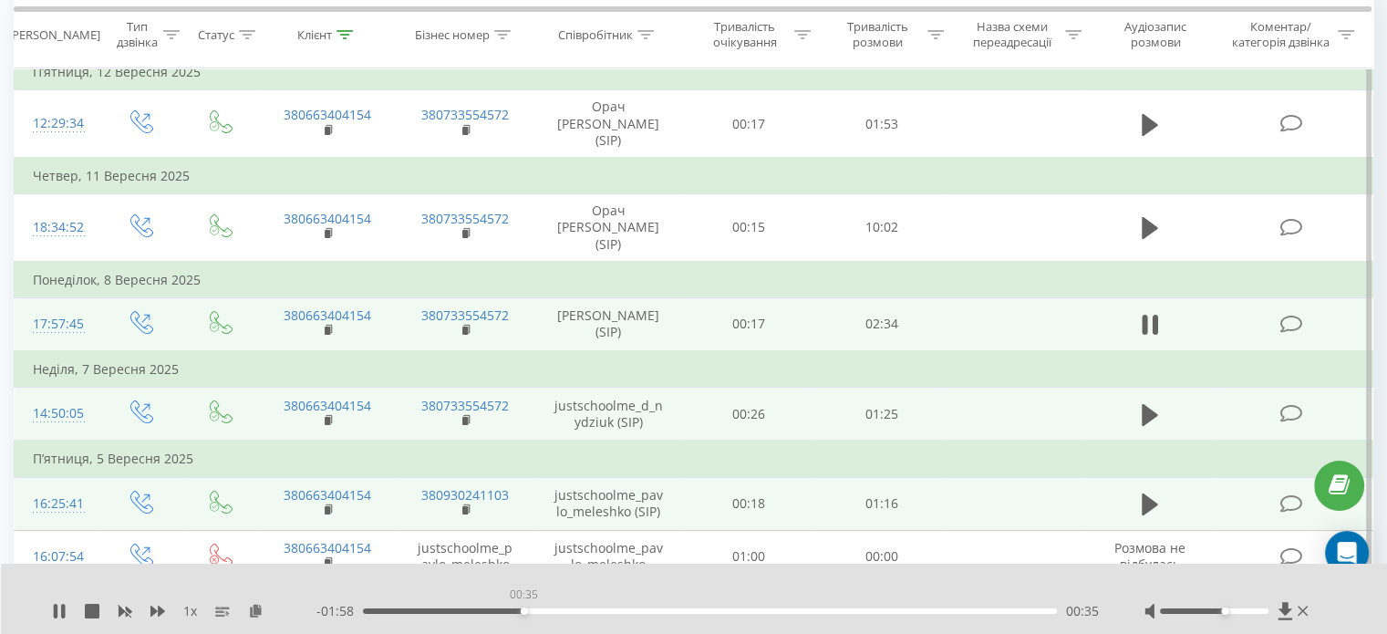
click at [523, 611] on div "00:35" at bounding box center [710, 610] width 694 height 5
click at [573, 610] on div "00:40" at bounding box center [710, 610] width 694 height 5
click at [593, 611] on div "00:47" at bounding box center [710, 610] width 694 height 5
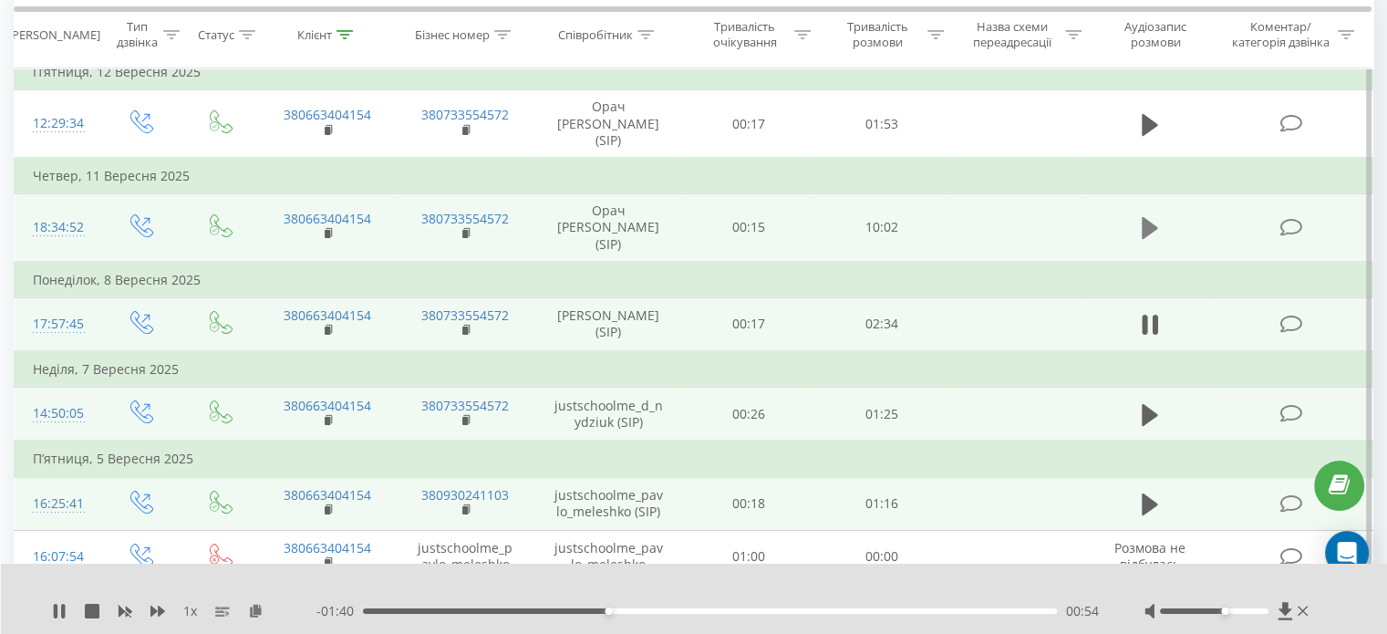
click at [1149, 217] on icon at bounding box center [1150, 228] width 16 height 22
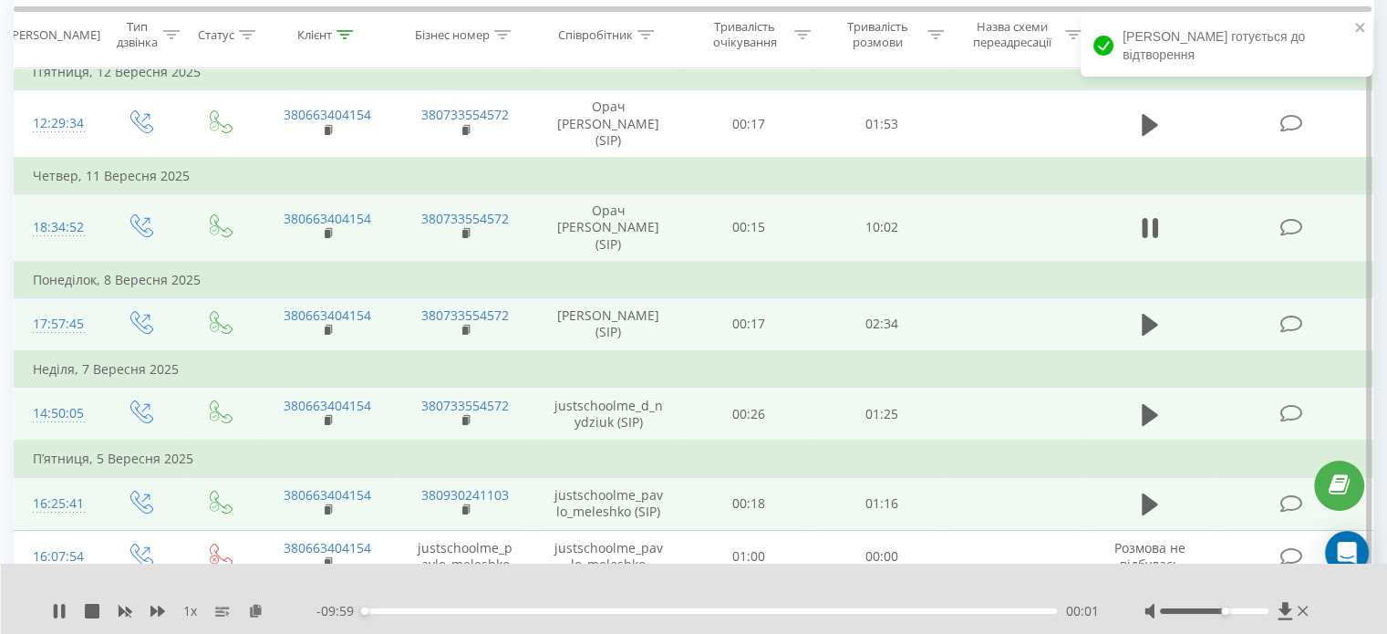
click at [372, 609] on div "00:01" at bounding box center [710, 610] width 694 height 5
click at [382, 610] on div "00:08" at bounding box center [710, 610] width 694 height 5
click at [392, 611] on div "00:25" at bounding box center [710, 610] width 694 height 5
click at [405, 611] on div "00:26" at bounding box center [710, 610] width 694 height 5
click at [422, 611] on div "00:38" at bounding box center [710, 610] width 694 height 5
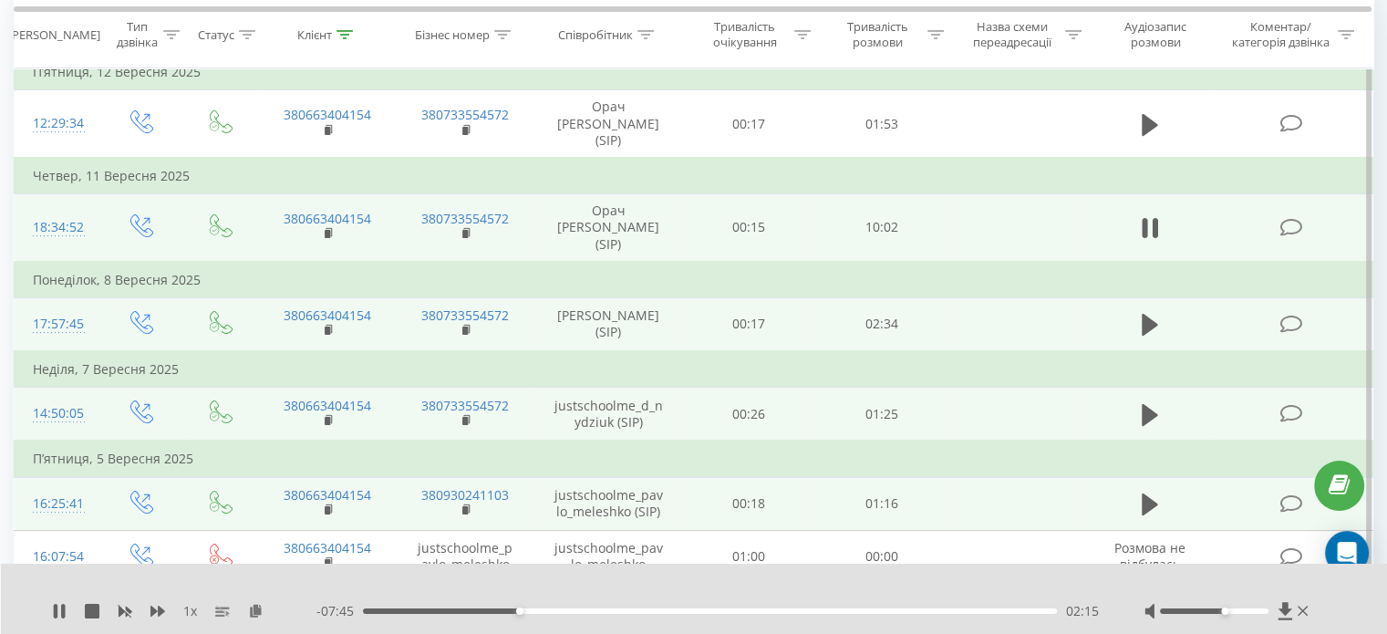
click at [526, 610] on div "02:15" at bounding box center [710, 610] width 694 height 5
click at [539, 608] on div "02:32" at bounding box center [710, 610] width 694 height 5
click at [548, 608] on div "02:34" at bounding box center [710, 610] width 694 height 5
click at [555, 610] on div "02:41" at bounding box center [710, 610] width 694 height 5
click at [569, 610] on div "02:47" at bounding box center [710, 610] width 694 height 5
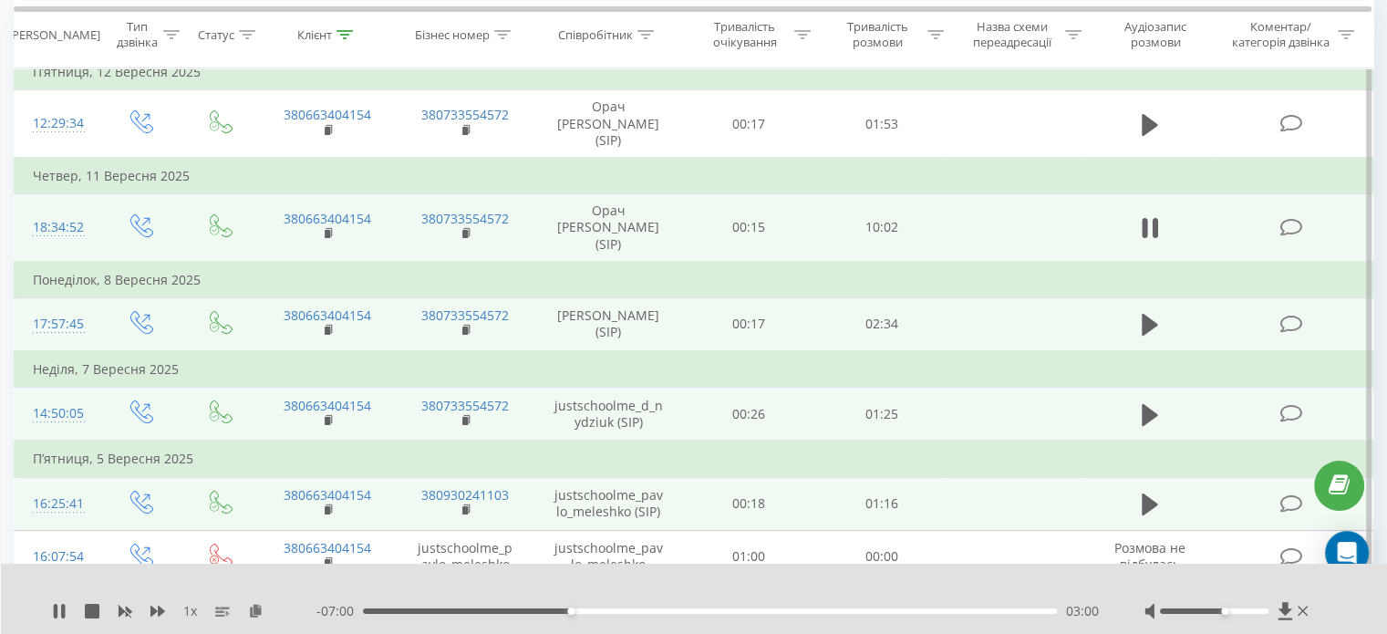
click at [584, 612] on div "03:00" at bounding box center [710, 610] width 694 height 5
click at [599, 612] on div "03:13" at bounding box center [710, 610] width 694 height 5
click at [621, 611] on div "03:27" at bounding box center [710, 610] width 694 height 5
click at [637, 612] on div "00:00" at bounding box center [710, 610] width 694 height 5
click at [653, 612] on div "04:11" at bounding box center [710, 610] width 694 height 5
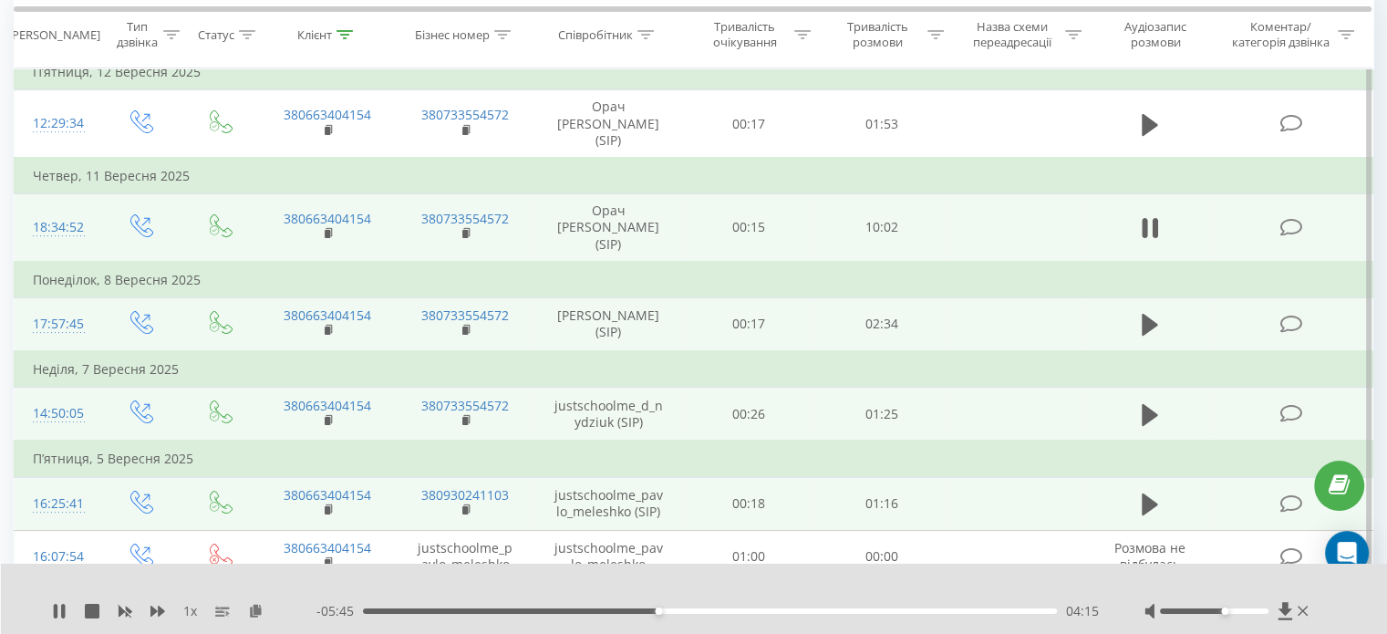
click at [671, 612] on div "04:15" at bounding box center [710, 610] width 694 height 5
click at [722, 612] on div "05:02" at bounding box center [710, 610] width 694 height 5
click at [735, 612] on div "05:11" at bounding box center [710, 610] width 694 height 5
click at [746, 611] on div "05:31" at bounding box center [710, 610] width 694 height 5
click at [755, 611] on div "05:39" at bounding box center [710, 610] width 694 height 5
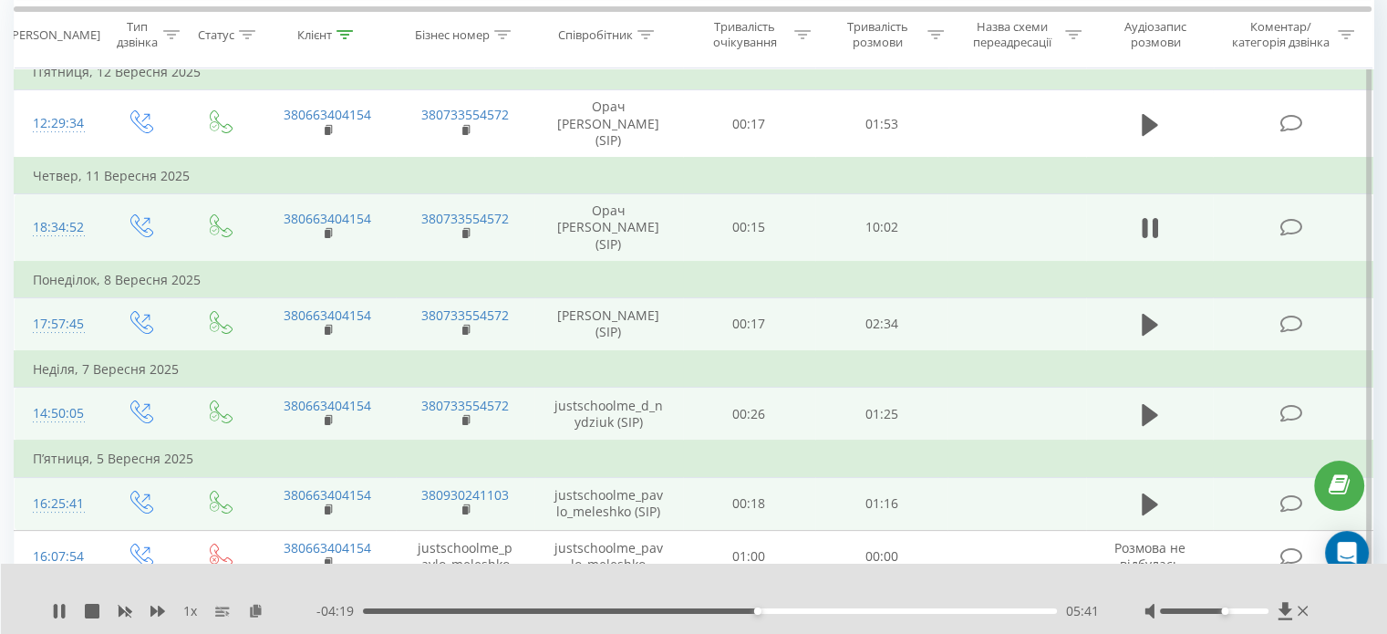
click at [768, 612] on div "05:41" at bounding box center [710, 610] width 694 height 5
click at [778, 609] on div "05:51" at bounding box center [710, 610] width 694 height 5
click at [784, 609] on div "06:00" at bounding box center [710, 610] width 694 height 5
click at [790, 609] on div "06:05" at bounding box center [710, 610] width 694 height 5
click at [988, 612] on div "09:01" at bounding box center [710, 610] width 694 height 5
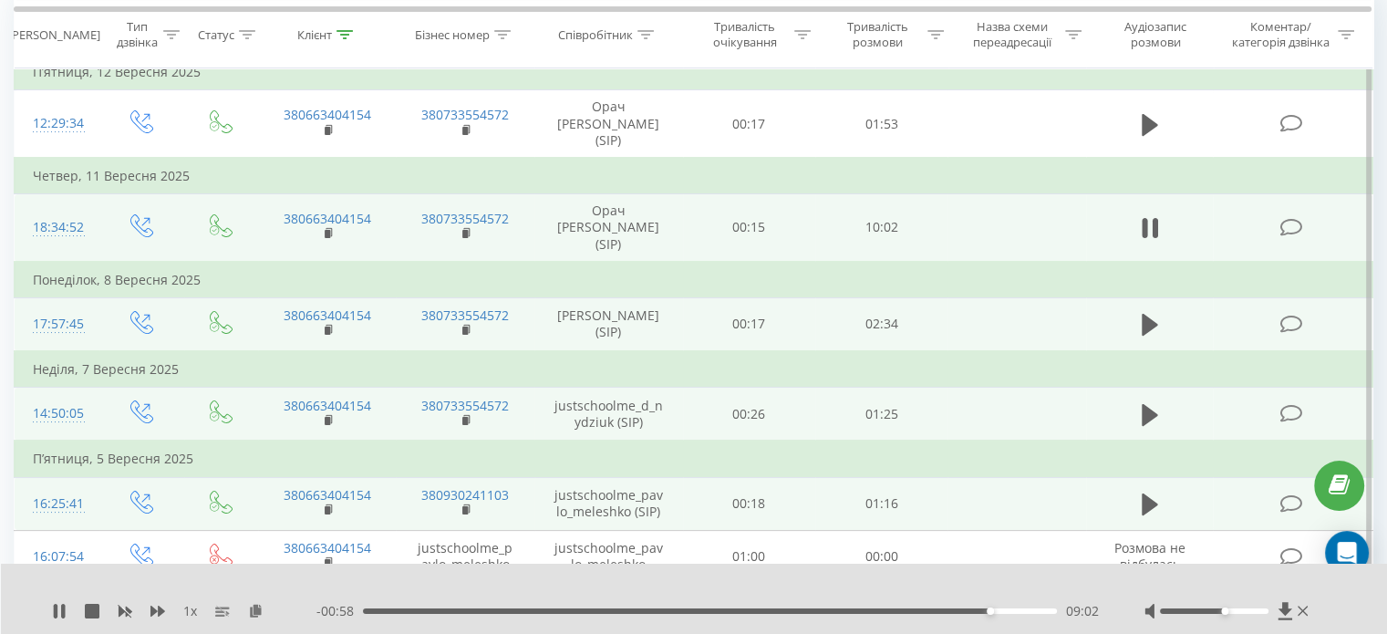
click at [998, 612] on div "09:02" at bounding box center [710, 610] width 694 height 5
click at [1010, 608] on div "09:10" at bounding box center [710, 610] width 694 height 5
click at [1021, 608] on div "09:21" at bounding box center [710, 610] width 694 height 5
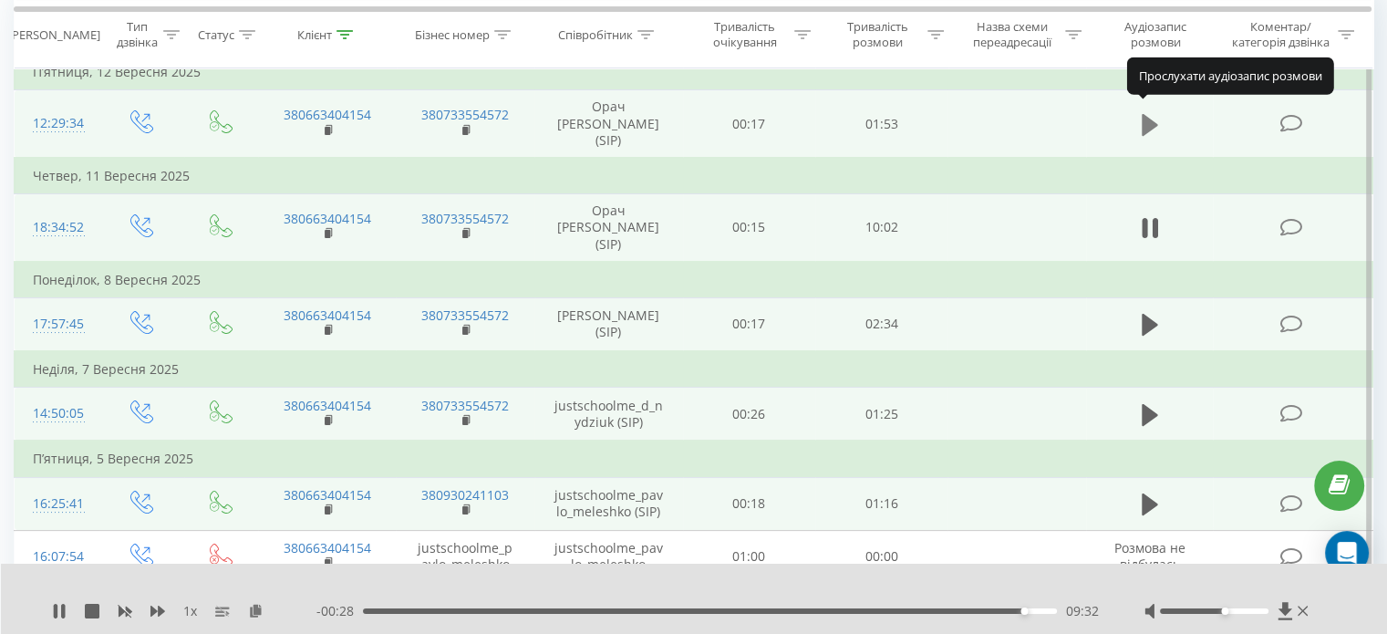
click at [1144, 112] on icon at bounding box center [1150, 125] width 16 height 26
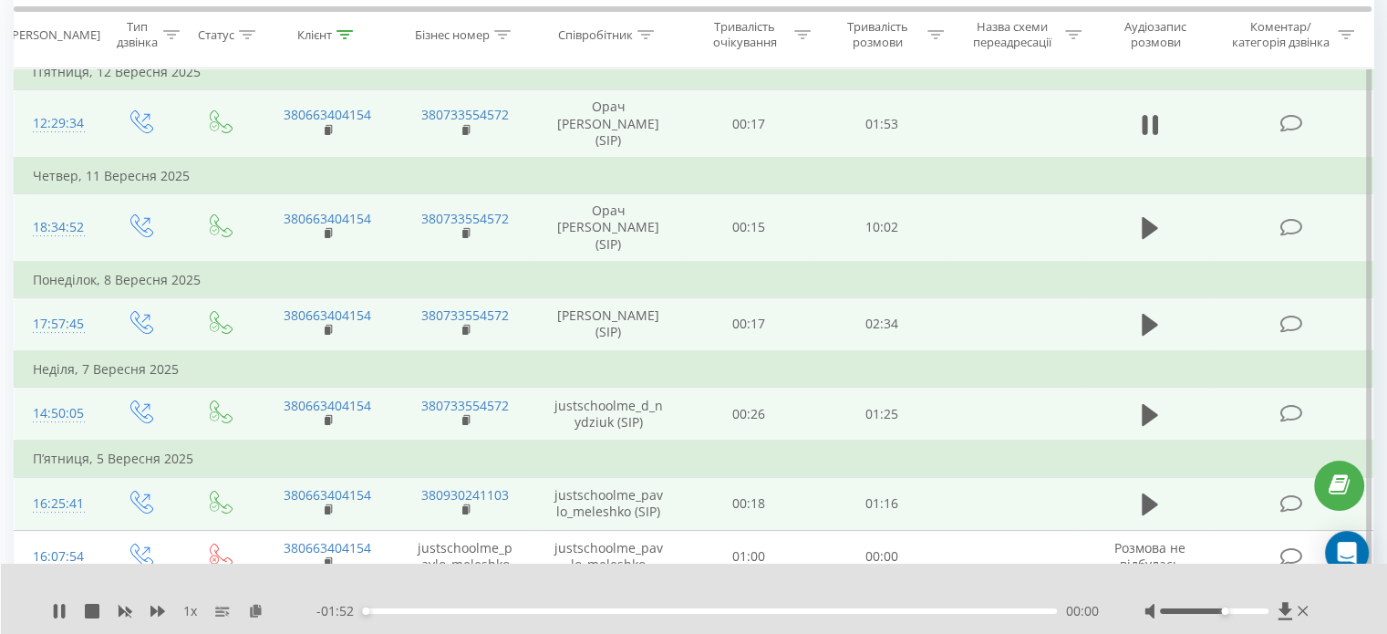
click at [375, 609] on div "00:00" at bounding box center [710, 610] width 694 height 5
click at [390, 609] on div "00:02" at bounding box center [710, 610] width 694 height 5
click at [430, 610] on div "00:05" at bounding box center [710, 610] width 694 height 5
click at [61, 612] on icon at bounding box center [63, 611] width 4 height 15
